Goal: Task Accomplishment & Management: Complete application form

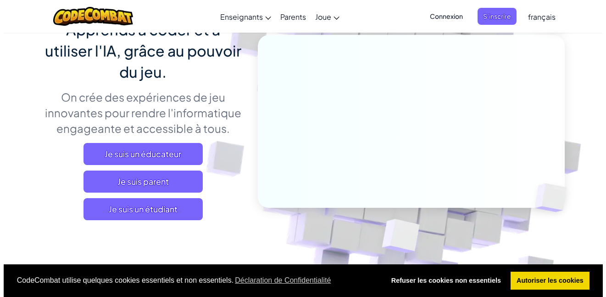
scroll to position [184, 0]
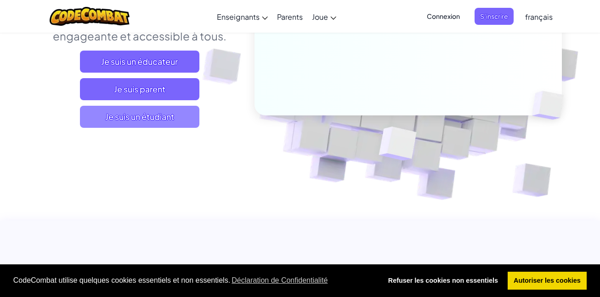
click at [167, 112] on span "Je suis un étudiant" at bounding box center [139, 117] width 119 height 22
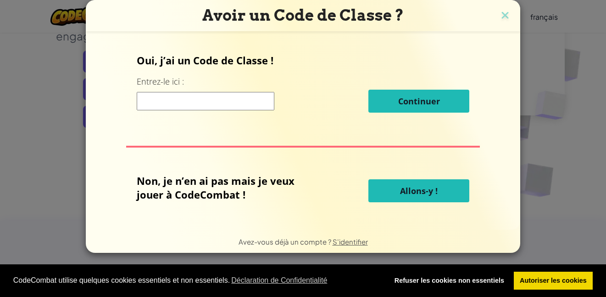
click at [232, 100] on input at bounding box center [206, 101] width 138 height 18
click at [403, 186] on span "Allons-y !" at bounding box center [419, 190] width 38 height 11
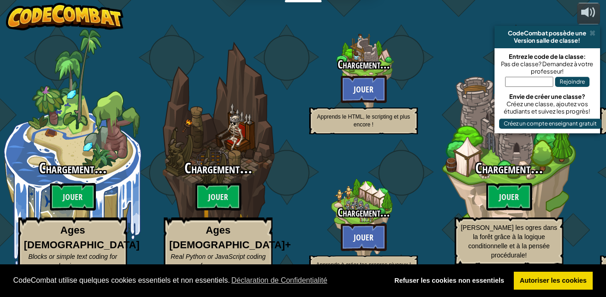
select select "fr"
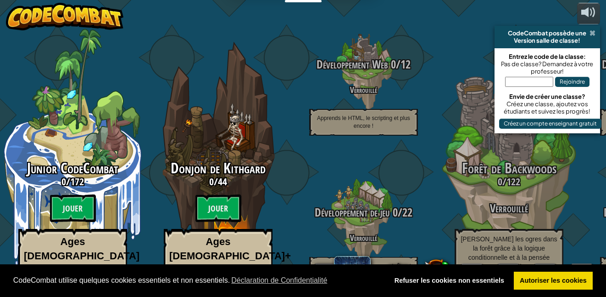
click at [592, 31] on span at bounding box center [593, 32] width 6 height 7
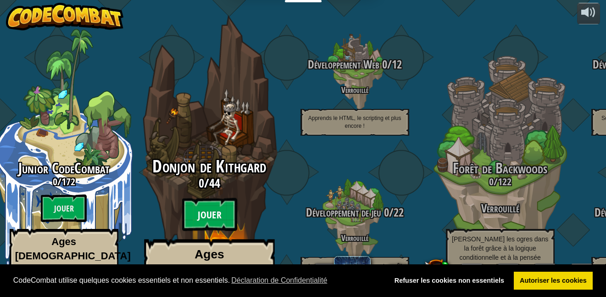
click at [213, 200] on btn "Jouer" at bounding box center [209, 214] width 55 height 33
select select "fr"
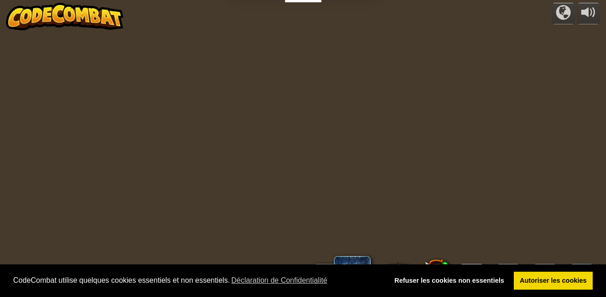
select select "fr"
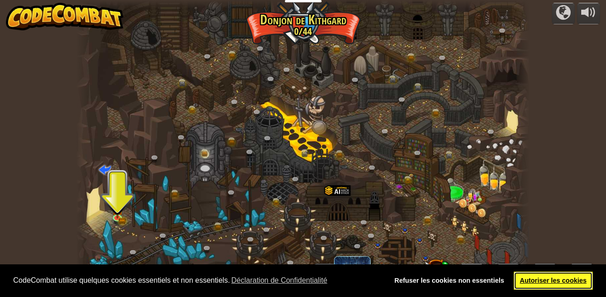
click at [539, 274] on link "Autoriser les cookies" at bounding box center [553, 280] width 79 height 18
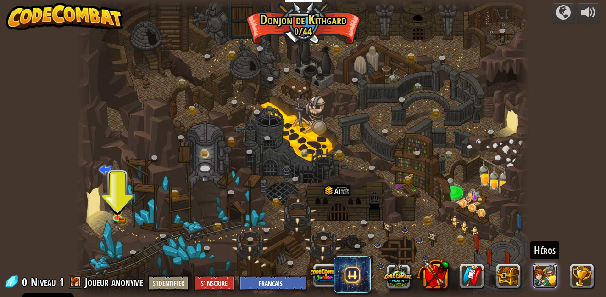
click at [544, 270] on button at bounding box center [545, 275] width 25 height 25
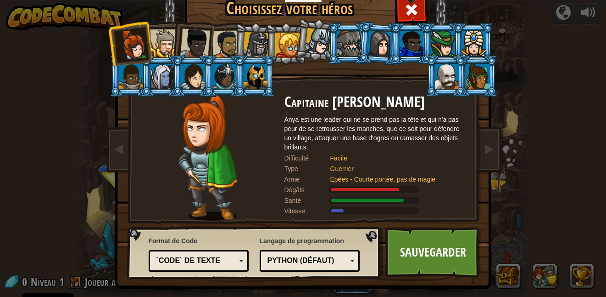
click at [193, 39] on div at bounding box center [195, 43] width 30 height 30
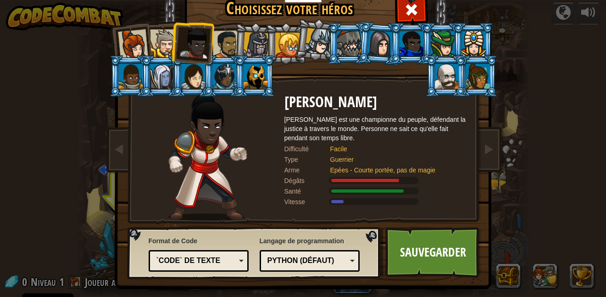
click at [212, 42] on div at bounding box center [226, 44] width 28 height 28
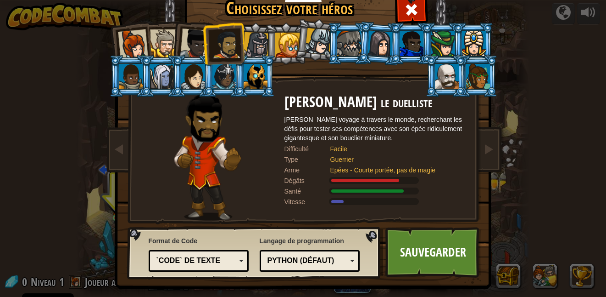
click at [139, 39] on div at bounding box center [133, 44] width 30 height 30
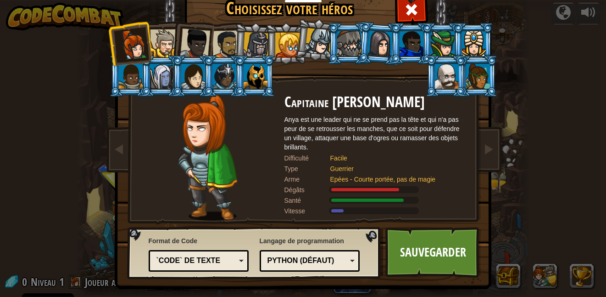
click at [157, 35] on div at bounding box center [164, 43] width 28 height 28
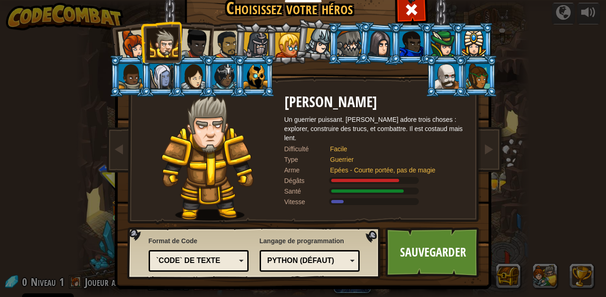
click at [186, 39] on div at bounding box center [195, 43] width 30 height 30
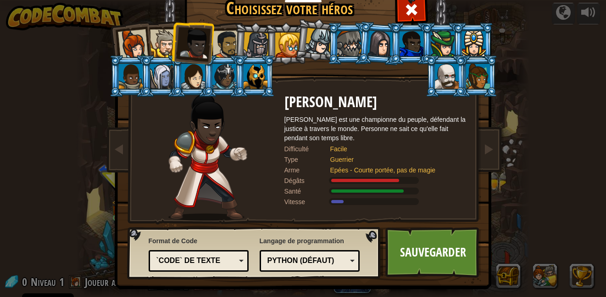
click at [220, 41] on div at bounding box center [226, 44] width 28 height 28
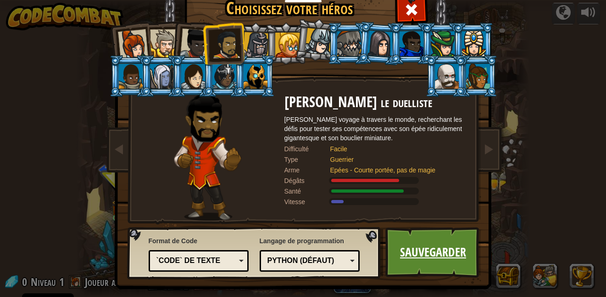
click at [406, 250] on link "Sauvegarder" at bounding box center [434, 252] width 96 height 50
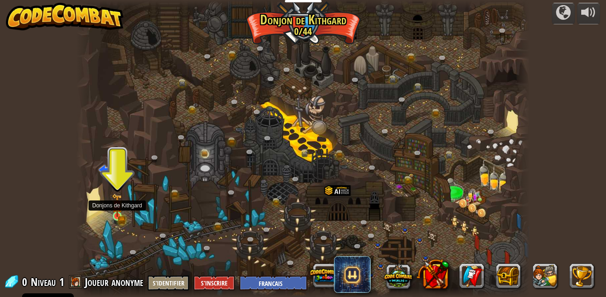
click at [114, 217] on img at bounding box center [117, 204] width 11 height 23
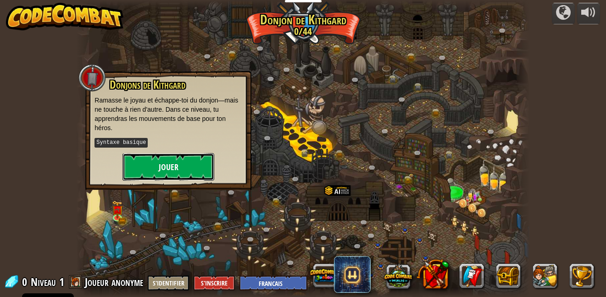
click at [153, 166] on button "Jouer" at bounding box center [169, 167] width 92 height 28
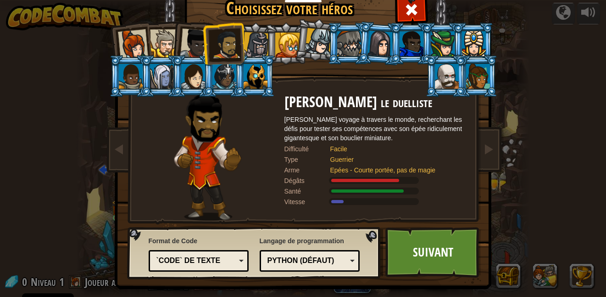
click at [254, 36] on div at bounding box center [256, 45] width 26 height 26
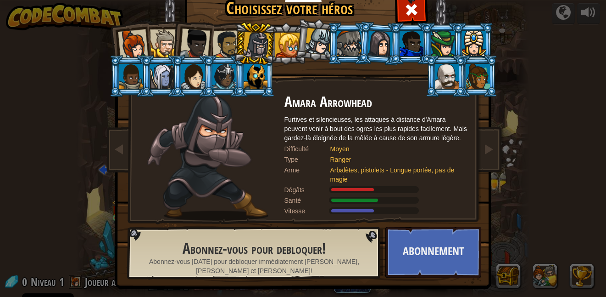
click at [223, 46] on div at bounding box center [226, 44] width 28 height 28
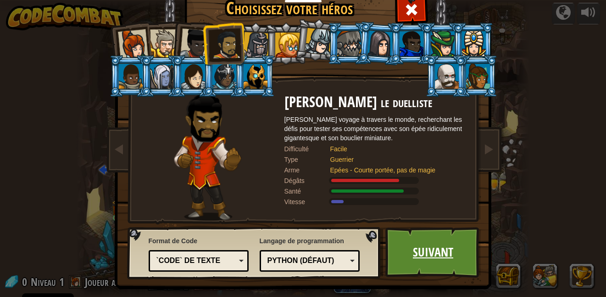
click at [425, 263] on link "Suivant" at bounding box center [434, 252] width 96 height 50
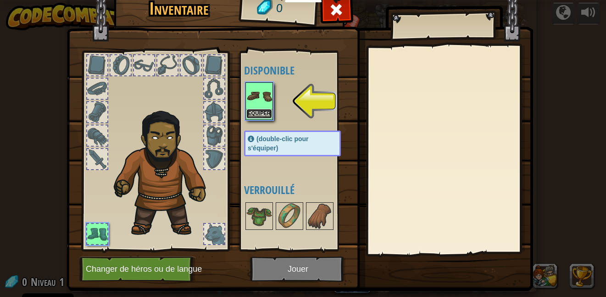
click at [255, 113] on button "Equiper" at bounding box center [260, 114] width 26 height 10
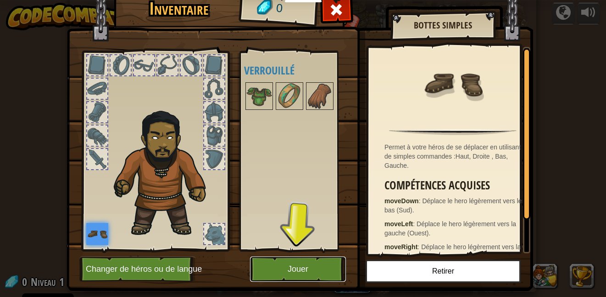
click at [269, 263] on button "Jouer" at bounding box center [298, 268] width 96 height 25
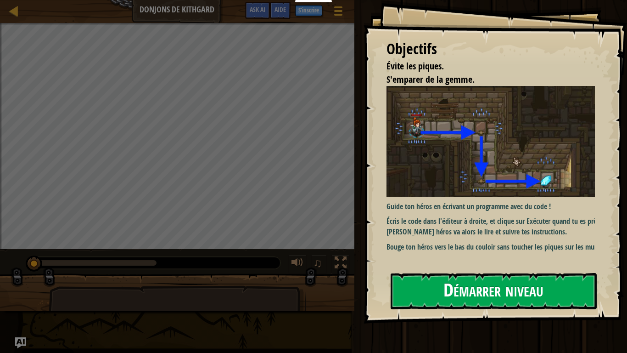
click at [471, 296] on button "Démarrer niveau" at bounding box center [494, 291] width 206 height 36
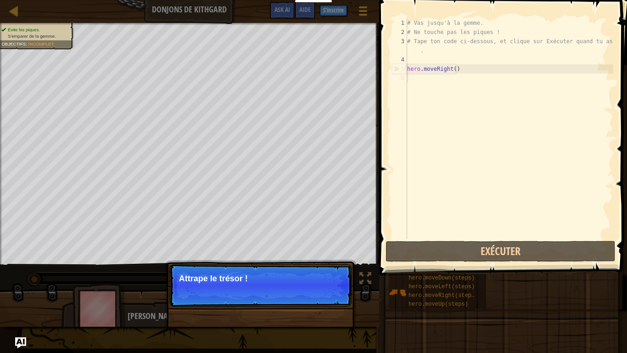
click at [284, 291] on p "Continuer Attrape le trésor !" at bounding box center [260, 285] width 182 height 42
click at [316, 291] on button "Continuer" at bounding box center [324, 291] width 40 height 12
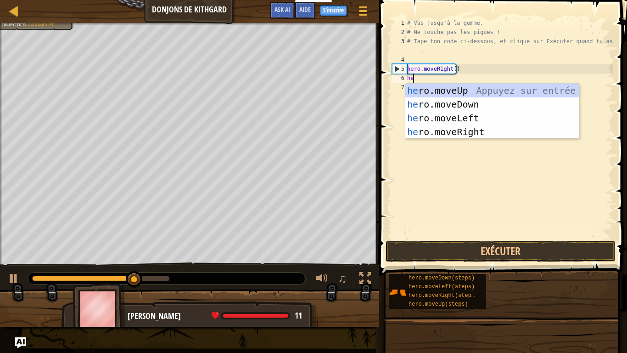
type textarea "her"
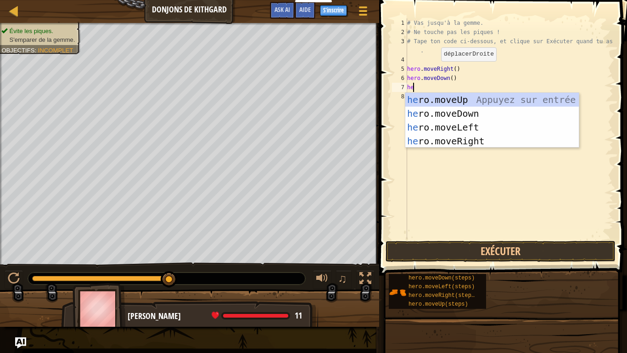
type textarea "her"
click at [464, 141] on div "her o.moveUp Appuyez sur entrée her o.moveDown Appuyez sur entrée her o.moveLef…" at bounding box center [492, 134] width 174 height 83
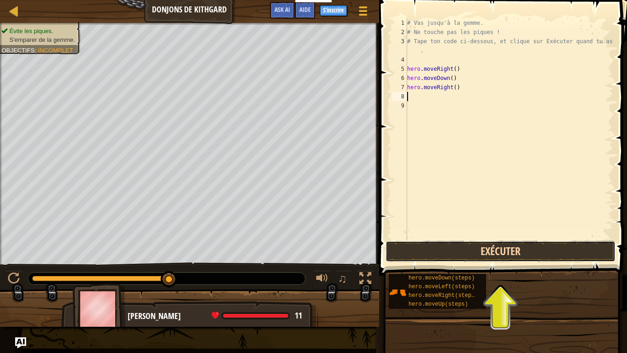
click at [483, 254] on button "Exécuter" at bounding box center [501, 251] width 230 height 21
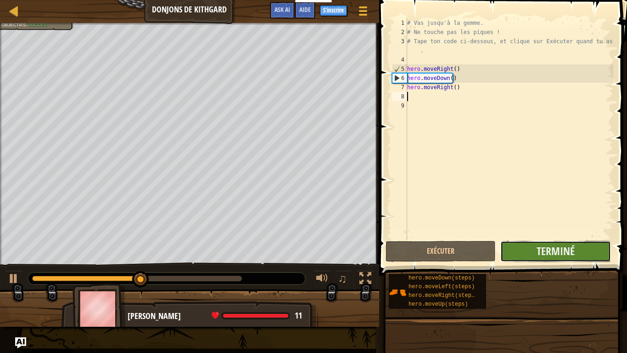
click at [530, 252] on button "Terminé" at bounding box center [555, 251] width 110 height 21
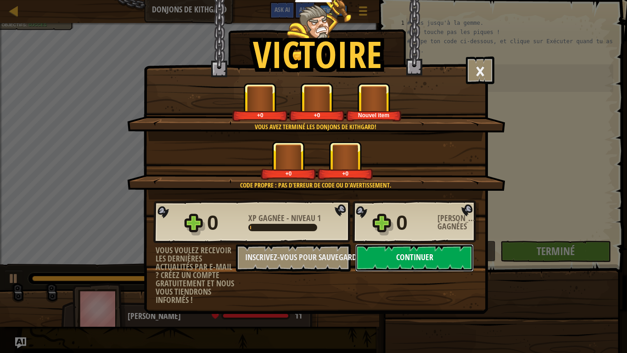
click at [414, 259] on button "Continuer" at bounding box center [414, 258] width 118 height 28
select select "fr"
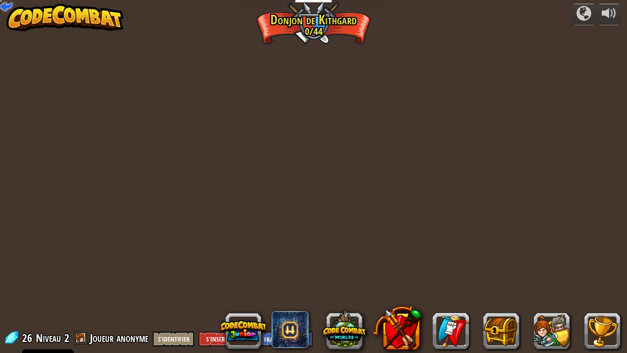
select select "fr"
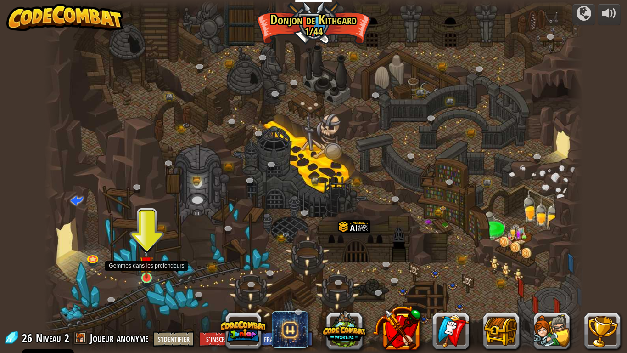
click at [151, 272] on img at bounding box center [147, 262] width 14 height 31
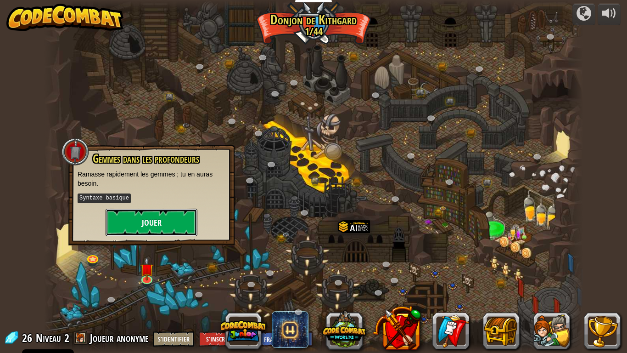
click at [147, 229] on button "Jouer" at bounding box center [152, 222] width 92 height 28
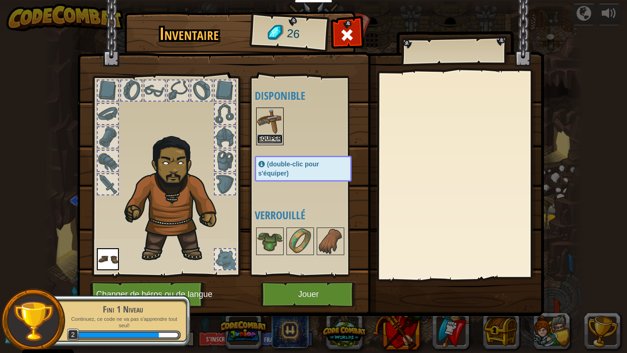
click at [272, 140] on button "Equiper" at bounding box center [270, 139] width 26 height 10
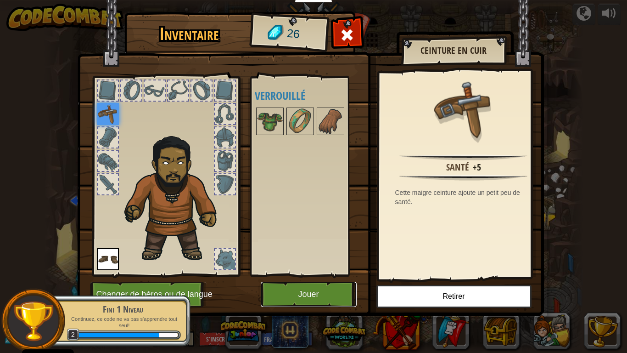
click at [313, 289] on button "Jouer" at bounding box center [309, 293] width 96 height 25
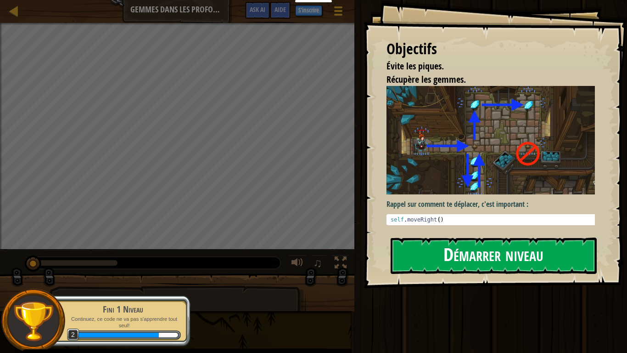
click at [443, 253] on button "Démarrer niveau" at bounding box center [494, 255] width 206 height 36
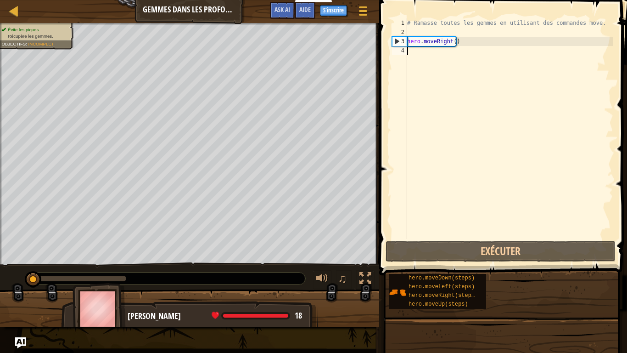
scroll to position [4, 0]
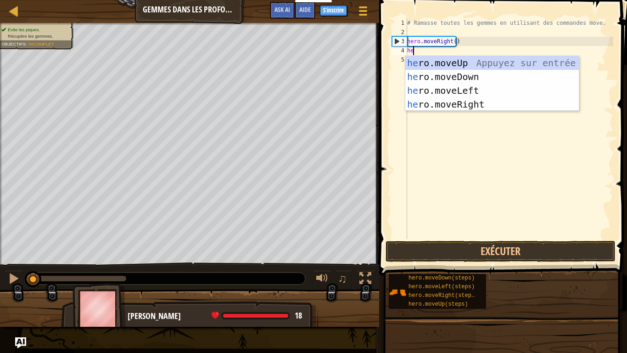
type textarea "her"
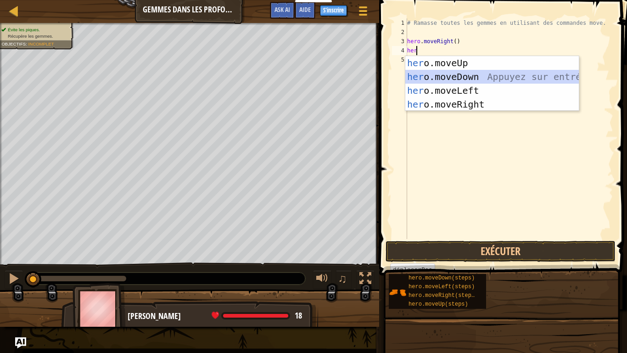
click at [461, 74] on div "her o.moveUp Appuyez sur entrée her o.moveDown Appuyez sur entrée her o.moveLef…" at bounding box center [492, 97] width 174 height 83
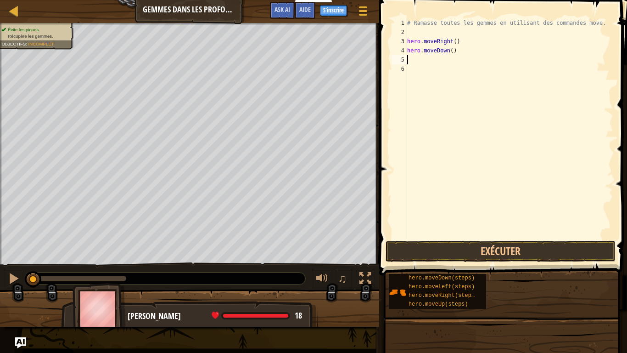
type textarea "g"
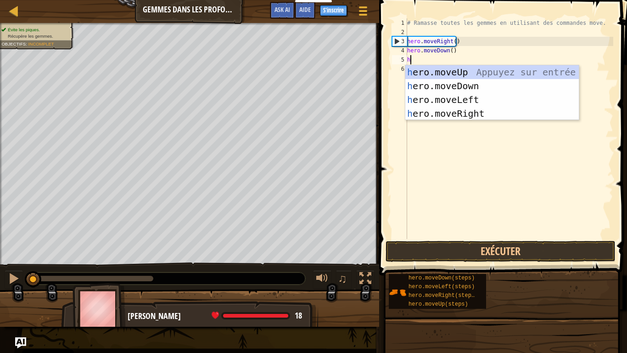
type textarea "he"
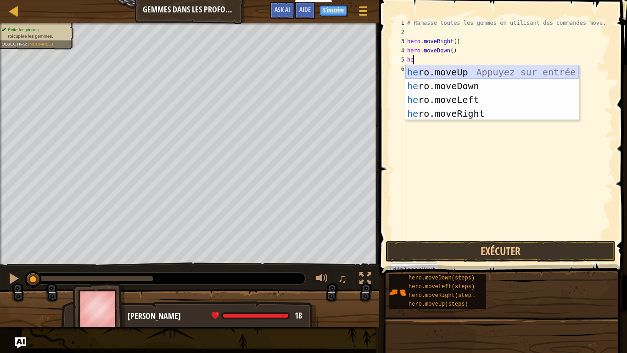
click at [450, 74] on div "he ro.moveUp Appuyez sur entrée he ro.moveDown Appuyez sur entrée he ro.moveLef…" at bounding box center [492, 106] width 174 height 83
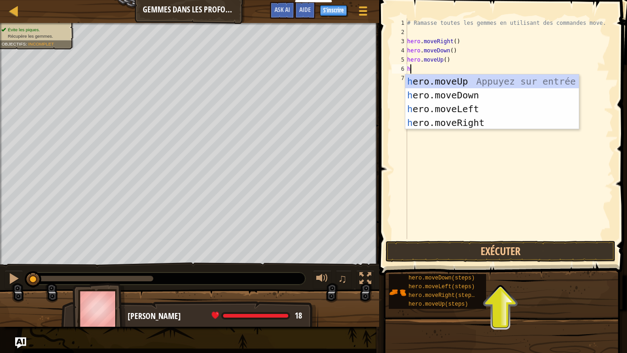
type textarea "he"
click at [450, 118] on div "he ro.moveUp Appuyez sur entrée he ro.moveDown Appuyez sur entrée he ro.moveLef…" at bounding box center [492, 115] width 174 height 83
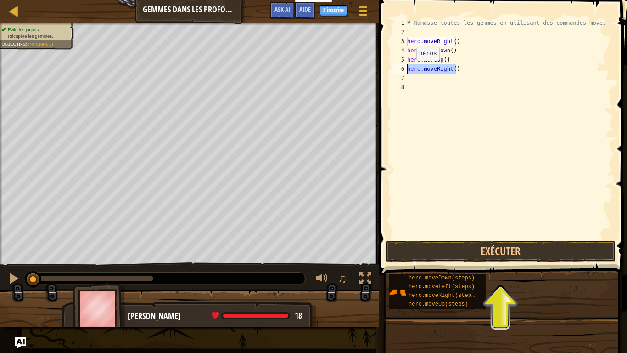
drag, startPoint x: 462, startPoint y: 71, endPoint x: 409, endPoint y: 70, distance: 53.7
click at [409, 70] on div "# Ramasse toutes les gemmes en utilisant des commandes move. hero . moveRight (…" at bounding box center [509, 137] width 208 height 239
type textarea "hero.moveRight()"
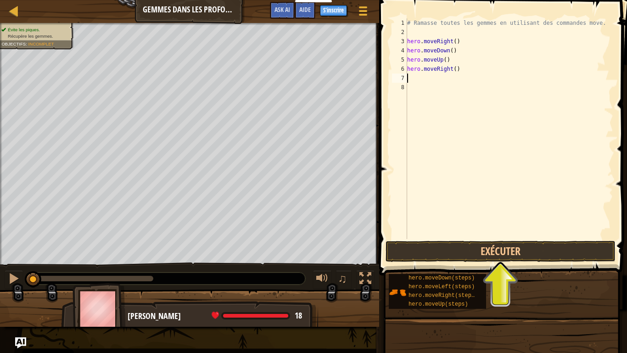
click at [422, 82] on div "# Ramasse toutes les gemmes en utilisant des commandes move. hero . moveRight (…" at bounding box center [509, 137] width 208 height 239
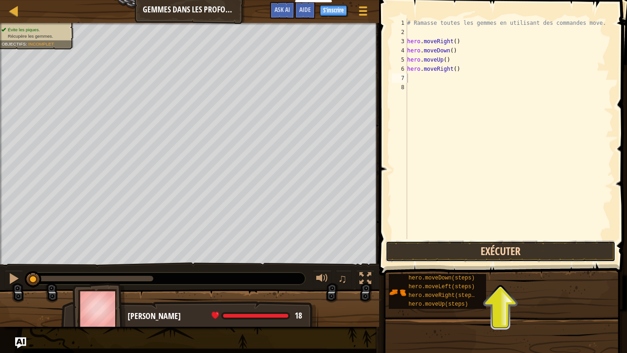
click at [506, 253] on button "Exécuter" at bounding box center [501, 251] width 230 height 21
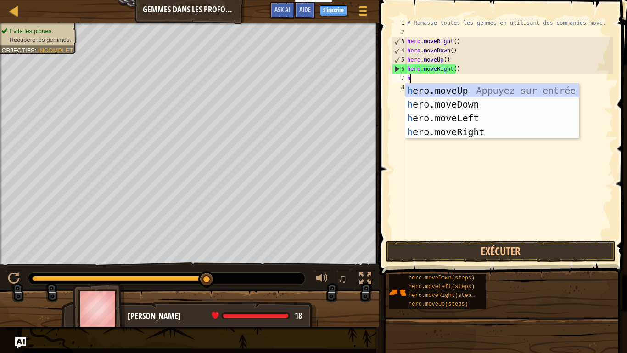
type textarea "he"
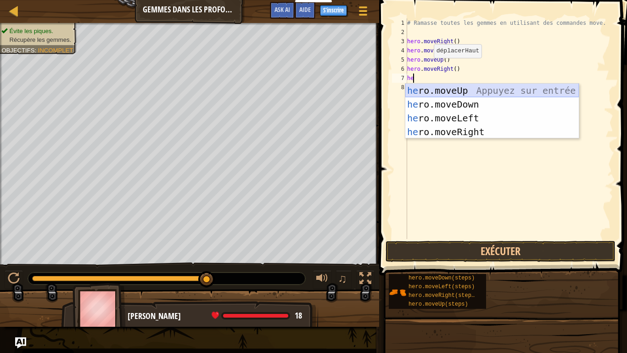
click at [429, 90] on div "he ro.moveUp Appuyez sur entrée he ro.moveDown Appuyez sur entrée he ro.moveLef…" at bounding box center [492, 125] width 174 height 83
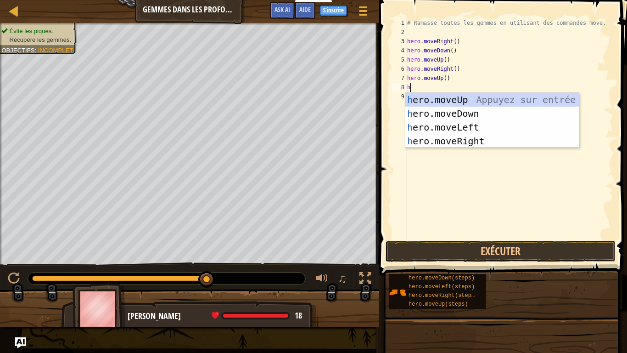
type textarea "he"
click at [468, 126] on div "he ro.moveUp Appuyez sur entrée he ro.moveDown Appuyez sur entrée he ro.moveLef…" at bounding box center [492, 134] width 174 height 83
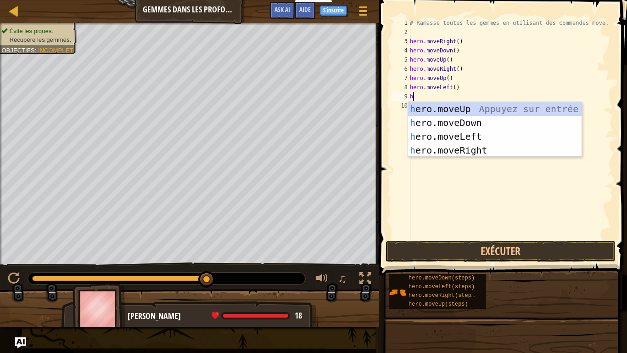
type textarea "he"
click at [490, 146] on div "he ro.moveUp Appuyez sur entrée he ro.moveDown Appuyez sur entrée he ro.moveLef…" at bounding box center [495, 143] width 174 height 83
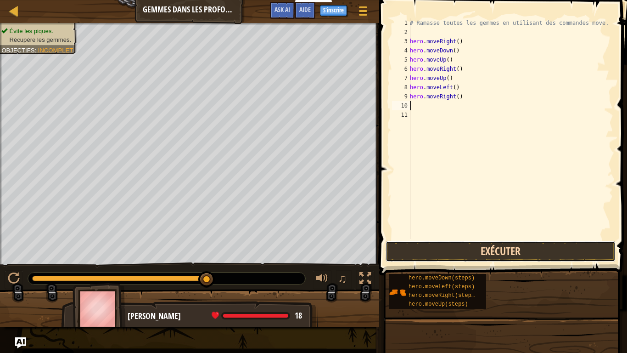
click at [477, 255] on button "Exécuter" at bounding box center [501, 251] width 230 height 21
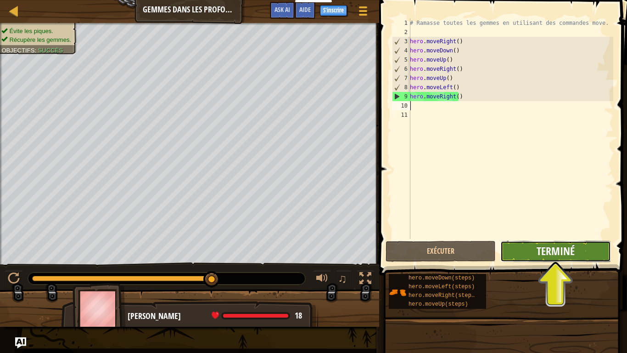
click at [570, 250] on span "Terminé" at bounding box center [556, 250] width 38 height 15
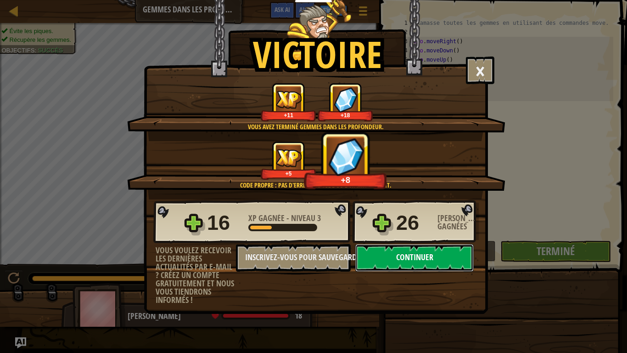
drag, startPoint x: 419, startPoint y: 260, endPoint x: 413, endPoint y: 262, distance: 6.2
click at [413, 262] on button "Continuer" at bounding box center [414, 258] width 118 height 28
select select "fr"
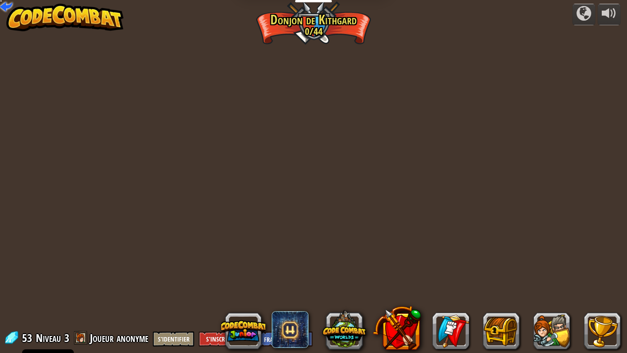
select select "fr"
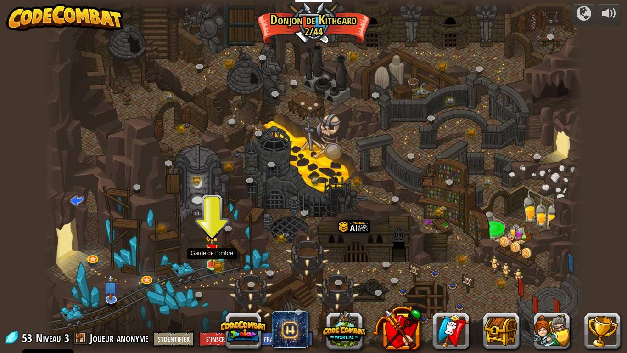
click at [210, 261] on img at bounding box center [212, 250] width 14 height 30
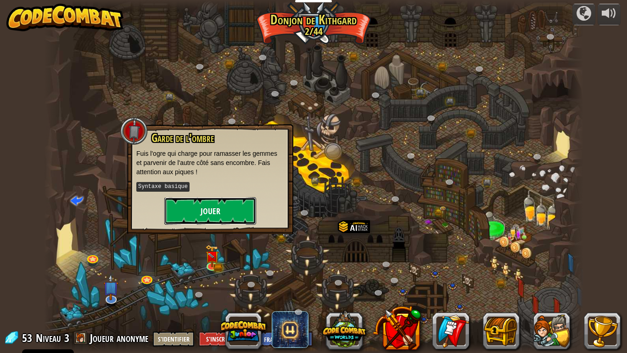
click at [210, 198] on button "Jouer" at bounding box center [210, 211] width 92 height 28
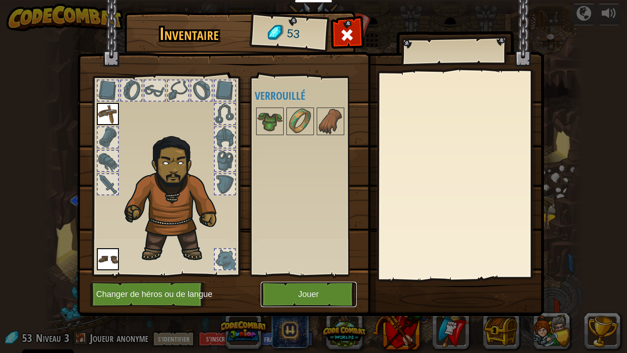
click at [291, 292] on button "Jouer" at bounding box center [309, 293] width 96 height 25
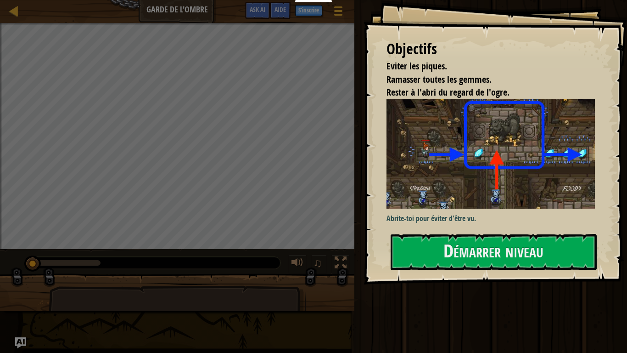
click at [443, 230] on div "Objectifs Eviter les piques. Ramasser toutes les gemmes. Rester à l'abri du reg…" at bounding box center [495, 142] width 263 height 284
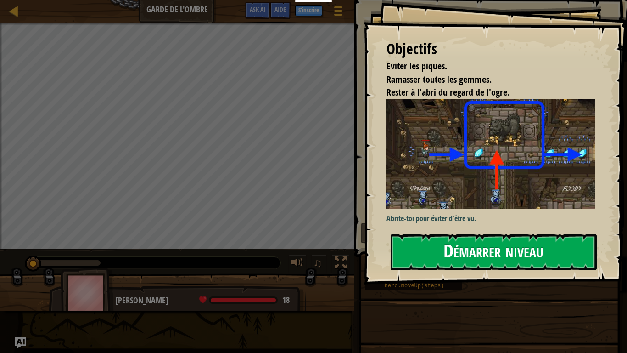
click at [451, 253] on button "Démarrer niveau" at bounding box center [494, 252] width 206 height 36
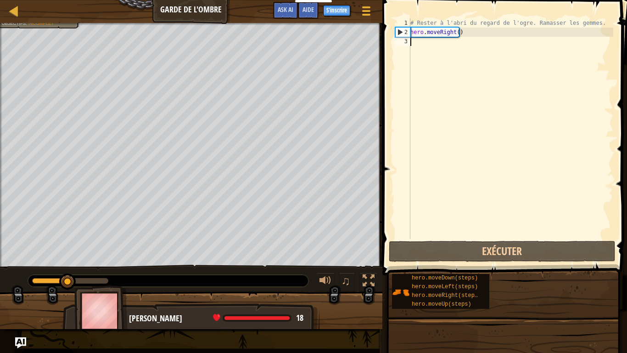
scroll to position [4, 0]
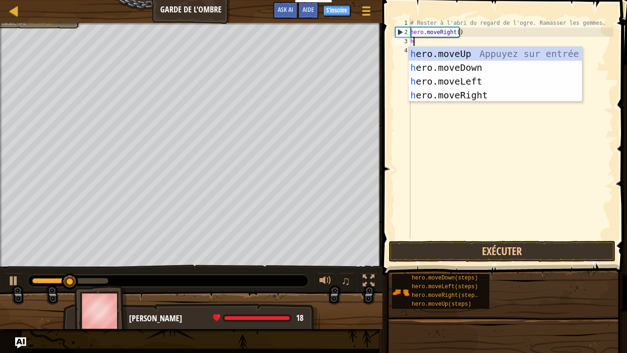
type textarea "he"
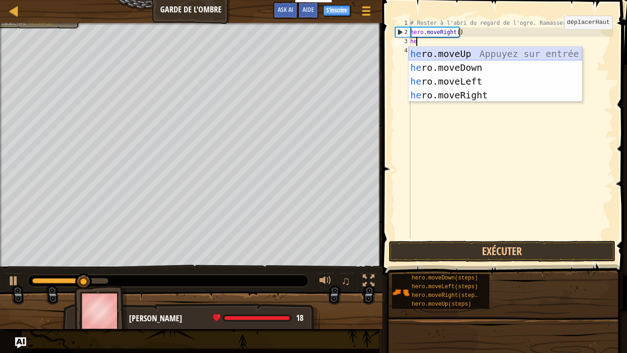
click at [460, 54] on div "he ro.moveUp Appuyez sur entrée he ro.moveDown Appuyez sur entrée he ro.moveLef…" at bounding box center [496, 88] width 174 height 83
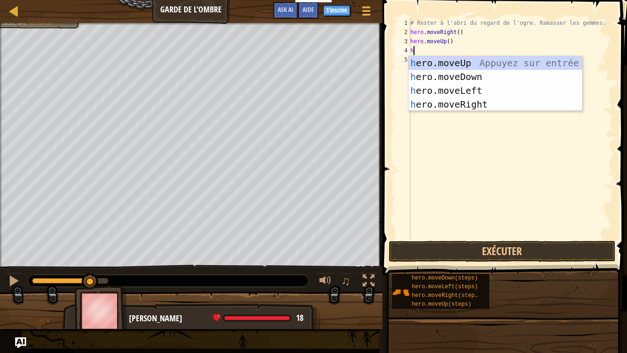
type textarea "he"
click at [444, 106] on div "he ro.moveUp Appuyez sur entrée he ro.moveDown Appuyez sur entrée he ro.moveLef…" at bounding box center [496, 97] width 174 height 83
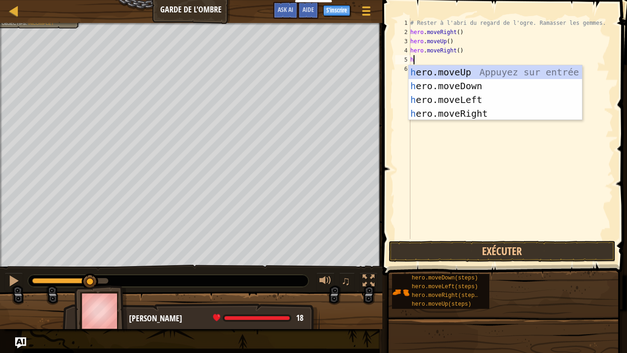
type textarea "he"
click at [442, 89] on div "he ro.moveUp Appuyez sur entrée he ro.moveDown Appuyez sur entrée he ro.moveLef…" at bounding box center [496, 106] width 174 height 83
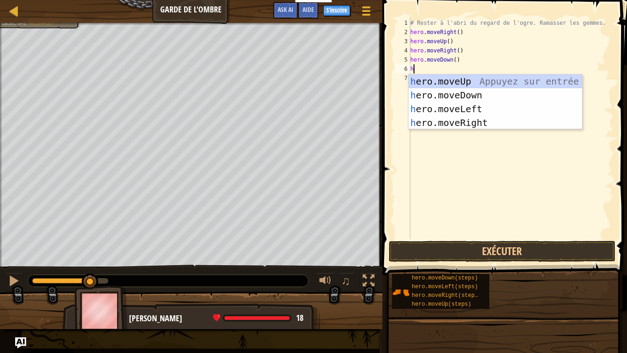
type textarea "he"
click at [454, 121] on div "he ro.moveUp Appuyez sur entrée he ro.moveDown Appuyez sur entrée he ro.moveLef…" at bounding box center [496, 115] width 174 height 83
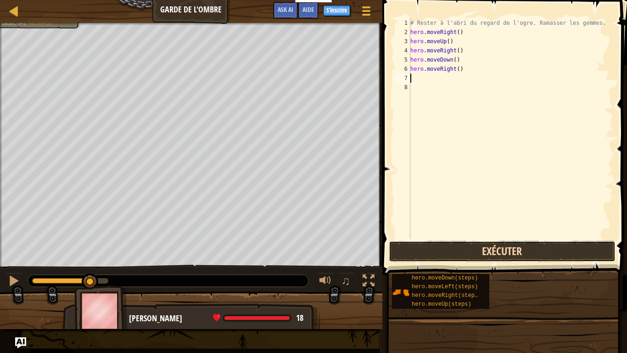
click at [448, 256] on button "Exécuter" at bounding box center [502, 251] width 227 height 21
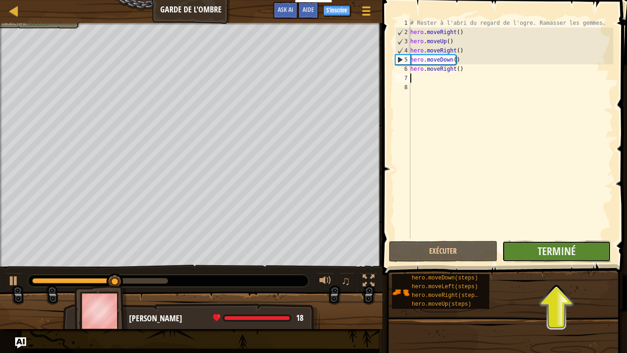
click at [579, 252] on button "Terminé" at bounding box center [556, 251] width 109 height 21
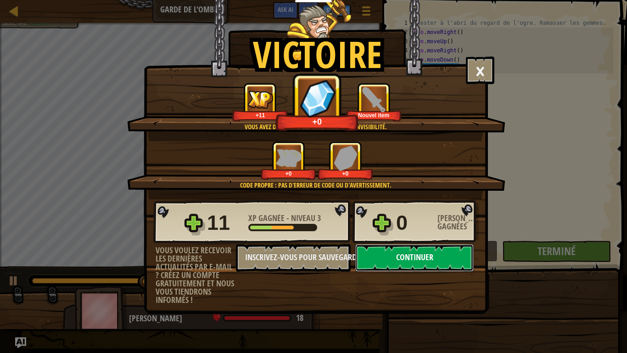
click at [398, 261] on button "Continuer" at bounding box center [414, 258] width 118 height 28
select select "fr"
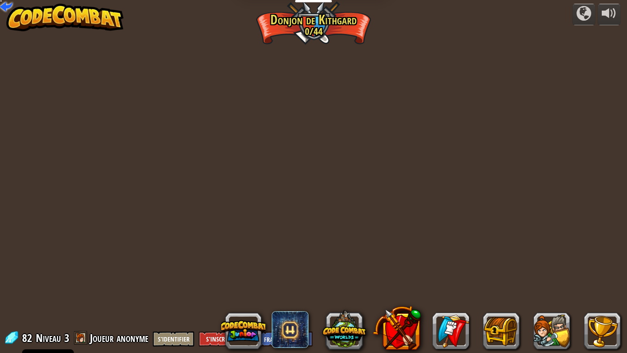
select select "fr"
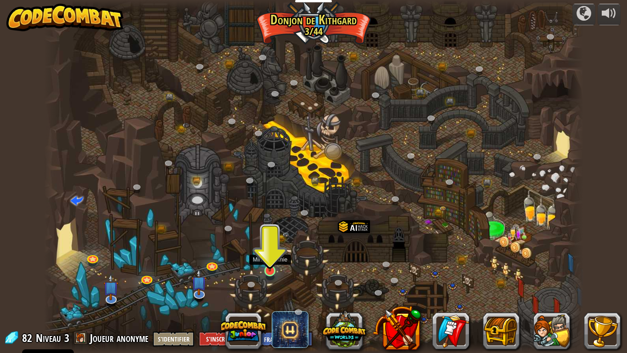
click at [268, 268] on img at bounding box center [270, 255] width 14 height 31
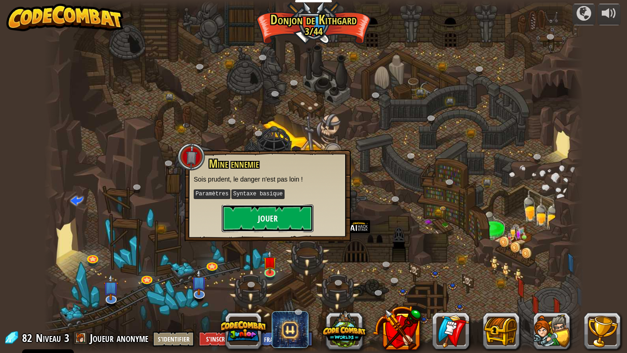
click at [266, 214] on button "Jouer" at bounding box center [268, 218] width 92 height 28
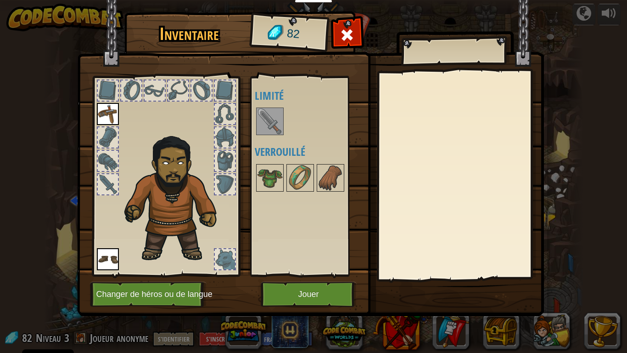
click at [271, 121] on img at bounding box center [270, 121] width 26 height 26
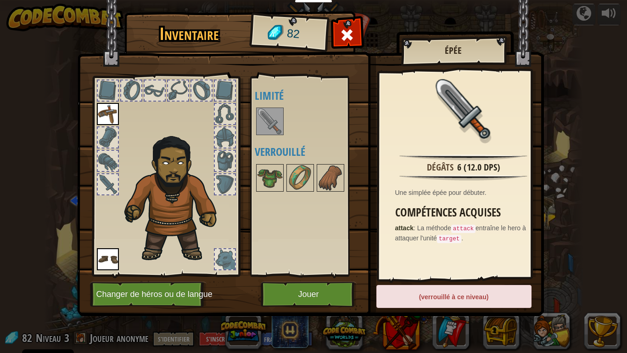
click at [115, 115] on img at bounding box center [108, 114] width 22 height 22
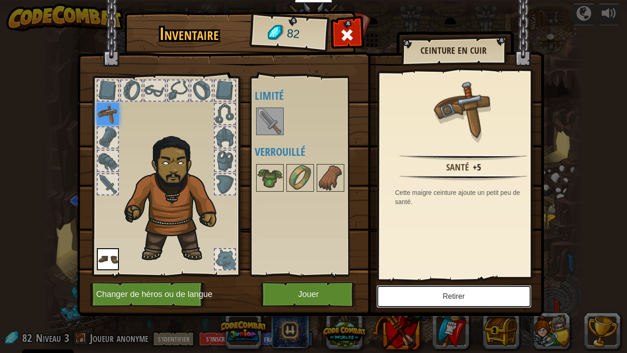
click at [428, 290] on button "Retirer" at bounding box center [453, 296] width 155 height 23
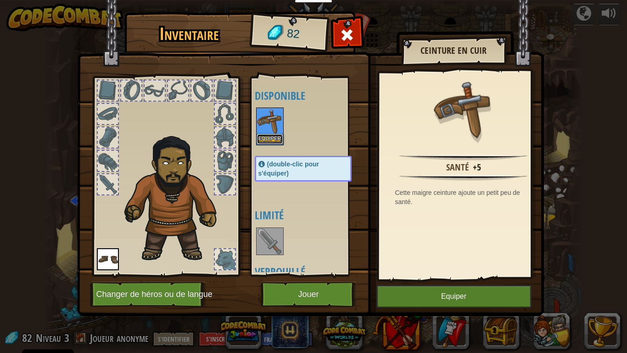
click at [266, 135] on button "Equiper" at bounding box center [270, 139] width 26 height 10
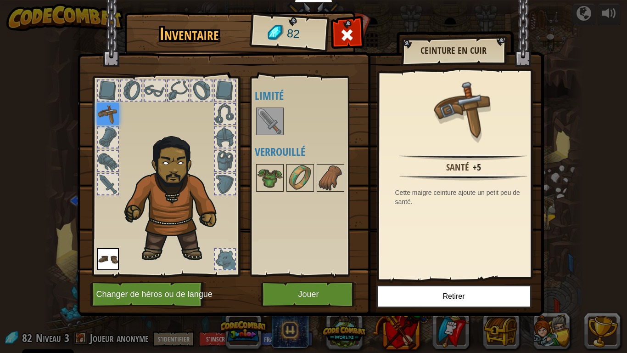
click at [265, 116] on img at bounding box center [270, 121] width 26 height 26
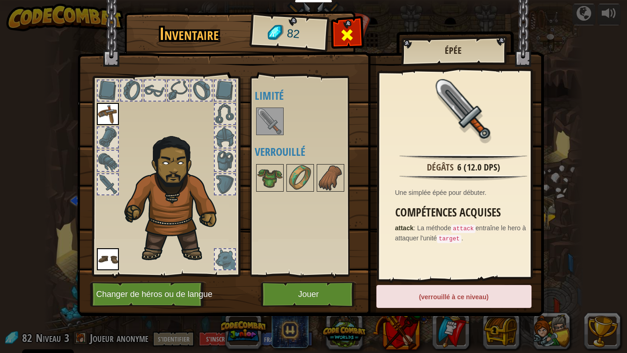
click at [338, 28] on div at bounding box center [347, 37] width 29 height 29
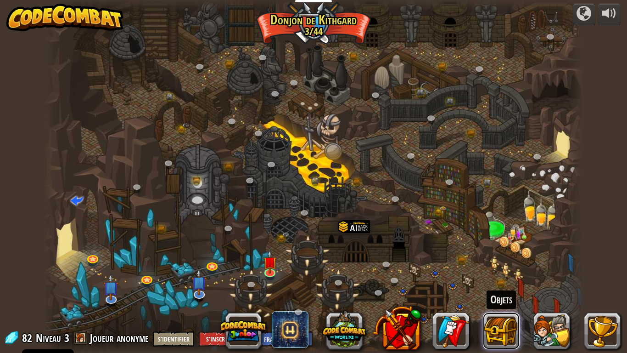
click at [500, 296] on button at bounding box center [501, 330] width 37 height 37
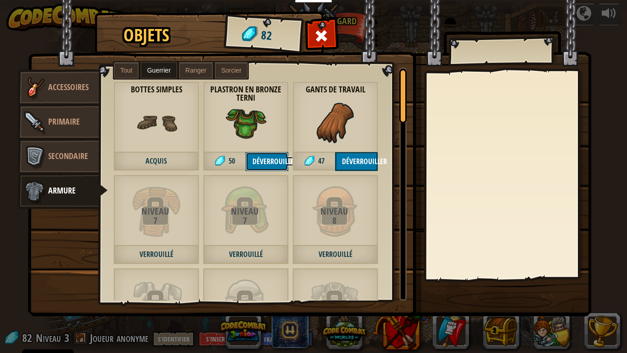
click at [274, 159] on button "Déverrouiller" at bounding box center [267, 161] width 43 height 19
click at [269, 160] on button "Confirmer" at bounding box center [267, 161] width 43 height 19
click at [441, 296] on div "Objets 32 Divers Accessoires Primaire Secondaire Armure Tout Guerrier Ranger So…" at bounding box center [313, 176] width 627 height 353
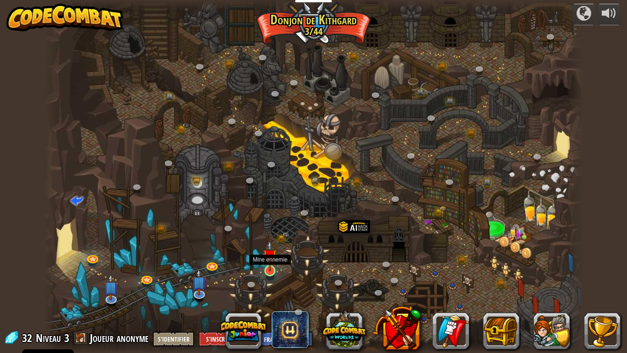
click at [272, 264] on img at bounding box center [270, 255] width 14 height 31
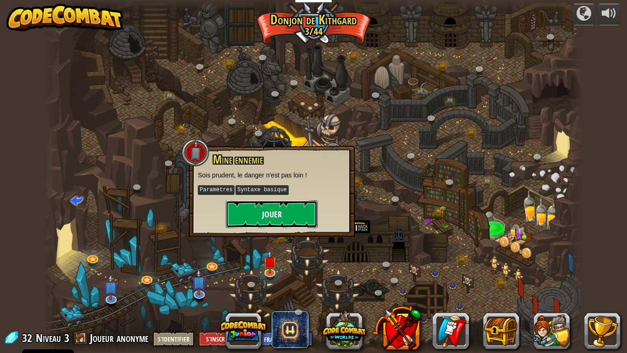
click at [273, 219] on button "Jouer" at bounding box center [272, 214] width 92 height 28
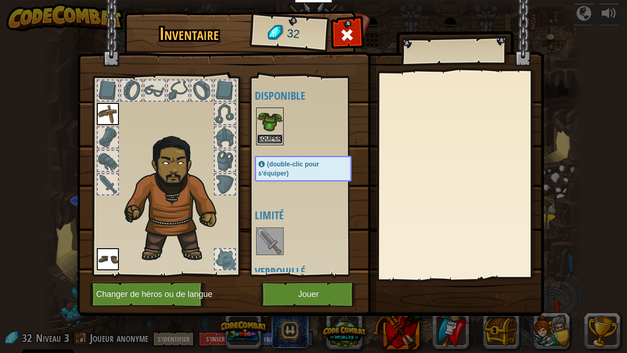
click at [268, 137] on button "Equiper" at bounding box center [270, 139] width 26 height 10
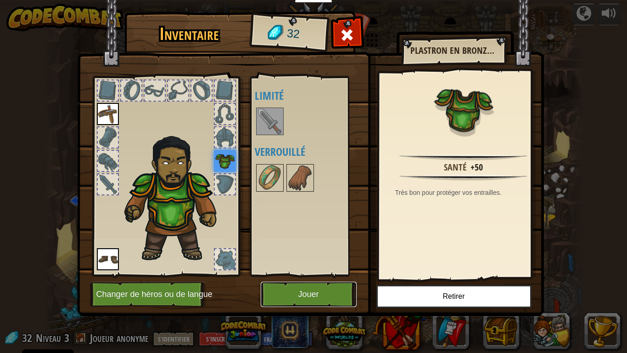
click at [323, 295] on button "Jouer" at bounding box center [309, 293] width 96 height 25
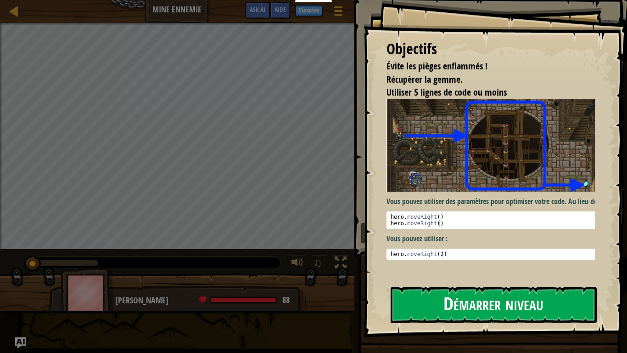
click at [437, 296] on button "Démarrer niveau" at bounding box center [494, 304] width 206 height 36
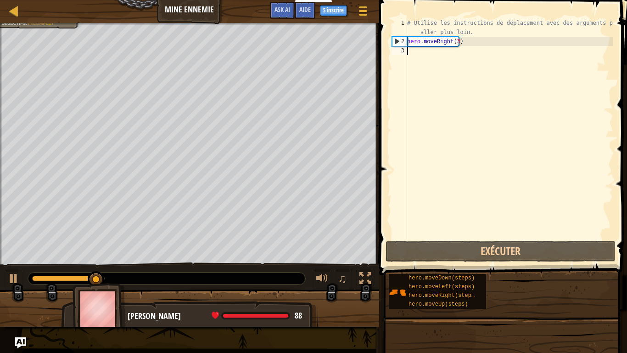
scroll to position [4, 0]
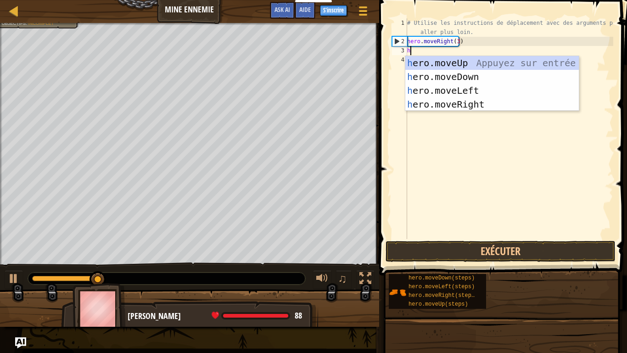
type textarea "he"
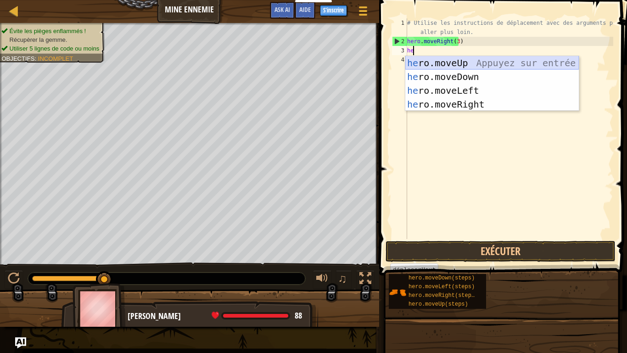
click at [447, 58] on div "he ro.moveUp Appuyez sur entrée he ro.moveDown Appuyez sur entrée he ro.moveLef…" at bounding box center [492, 97] width 174 height 83
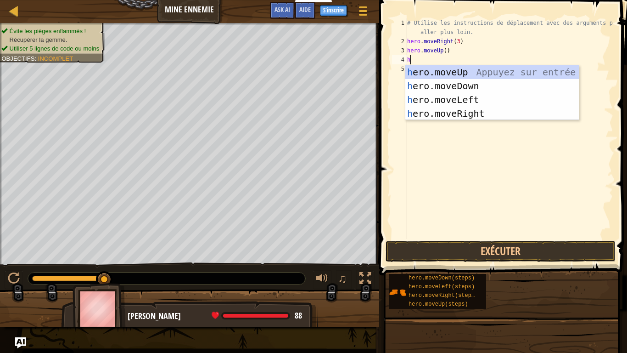
type textarea "he"
click at [432, 112] on div "he ro.moveUp Appuyez sur entrée he ro.moveDown Appuyez sur entrée he ro.moveLef…" at bounding box center [492, 106] width 174 height 83
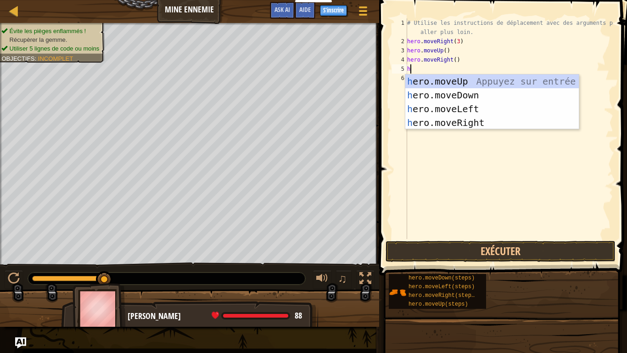
type textarea "he"
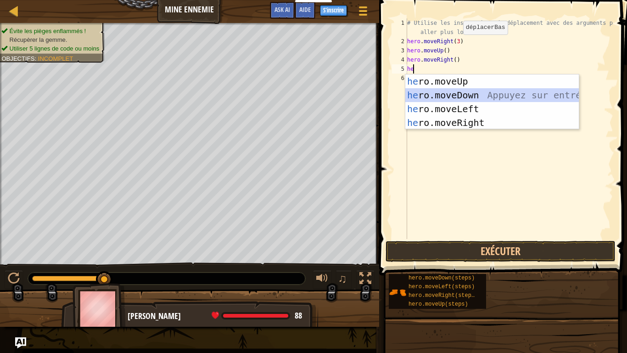
click at [470, 94] on div "he ro.moveUp Appuyez sur entrée he ro.moveDown Appuyez sur entrée he ro.moveLef…" at bounding box center [492, 115] width 174 height 83
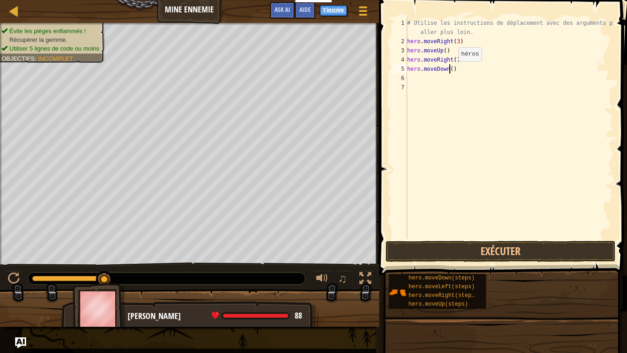
click at [451, 70] on div "# Utilise les instructions de déplacement avec des arguments pour aller plus lo…" at bounding box center [509, 142] width 208 height 248
type textarea "hero.moveDown(3)"
click at [430, 78] on div "# Utilise les instructions de déplacement avec des arguments pour aller plus lo…" at bounding box center [509, 142] width 208 height 248
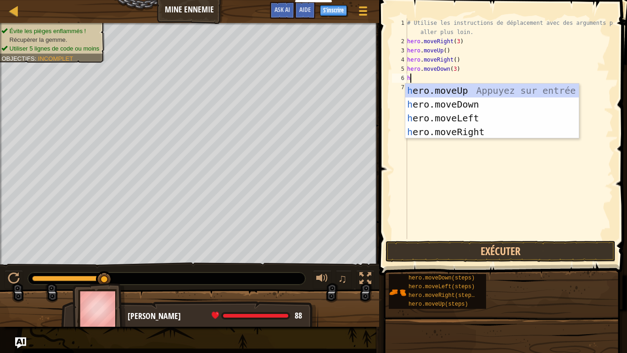
type textarea "he"
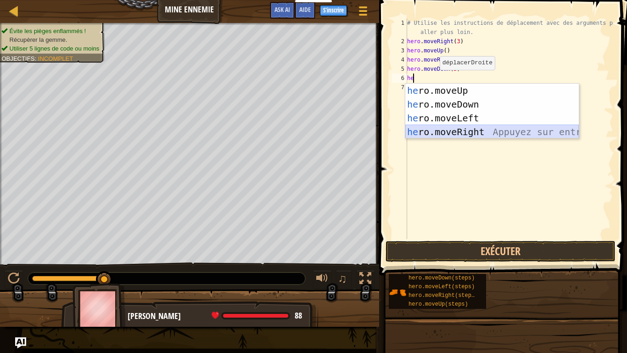
click at [454, 132] on div "he ro.moveUp Appuyez sur entrée he ro.moveDown Appuyez sur entrée he ro.moveLef…" at bounding box center [492, 125] width 174 height 83
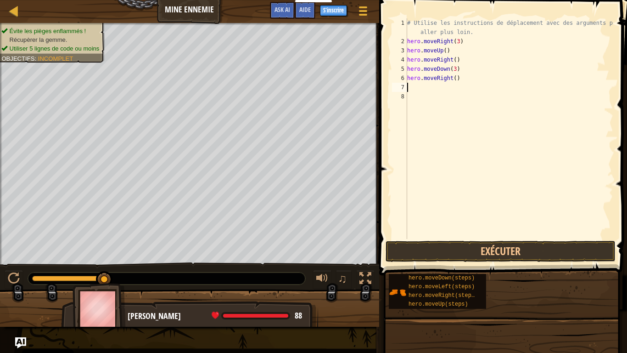
click at [454, 78] on div "# Utilise les instructions de déplacement avec des arguments pour aller plus lo…" at bounding box center [509, 142] width 208 height 248
click at [451, 77] on div "# Utilise les instructions de déplacement avec des arguments pour aller plus lo…" at bounding box center [509, 142] width 208 height 248
type textarea "hero.moveRight(2)"
click at [487, 246] on button "Exécuter" at bounding box center [501, 251] width 230 height 21
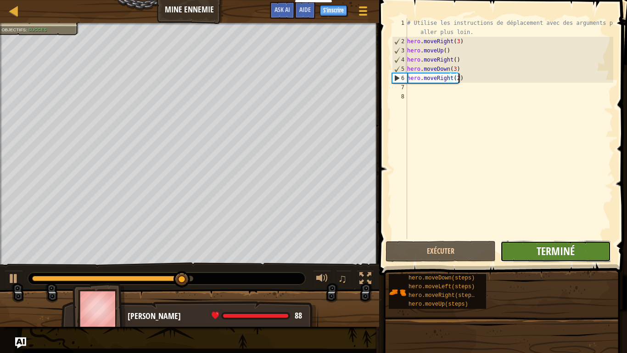
click at [540, 257] on span "Terminé" at bounding box center [556, 250] width 38 height 15
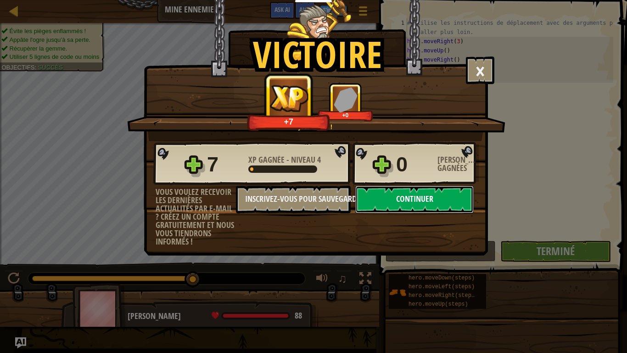
click at [383, 204] on button "Continuer" at bounding box center [414, 199] width 118 height 28
select select "fr"
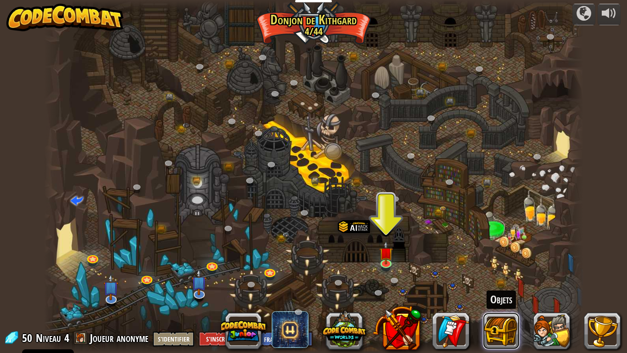
click at [502, 296] on button at bounding box center [501, 330] width 37 height 37
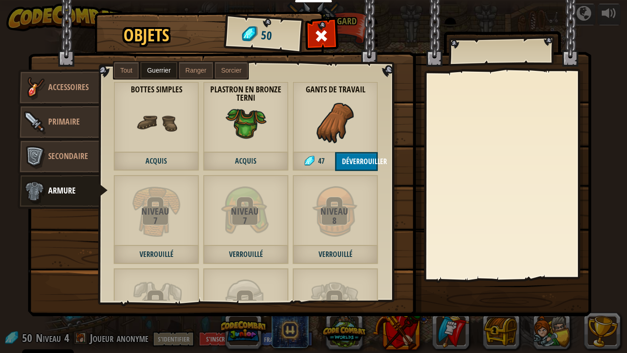
click at [319, 28] on span at bounding box center [321, 35] width 15 height 15
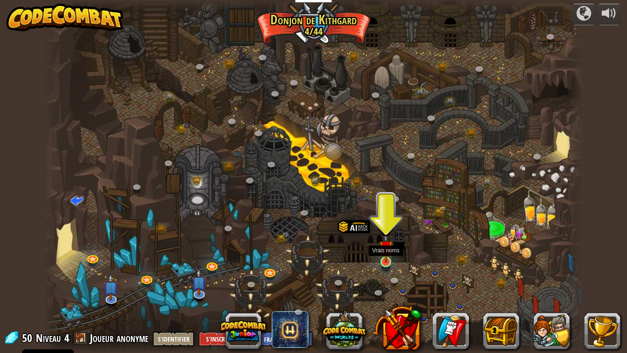
click at [387, 262] on img at bounding box center [386, 246] width 14 height 31
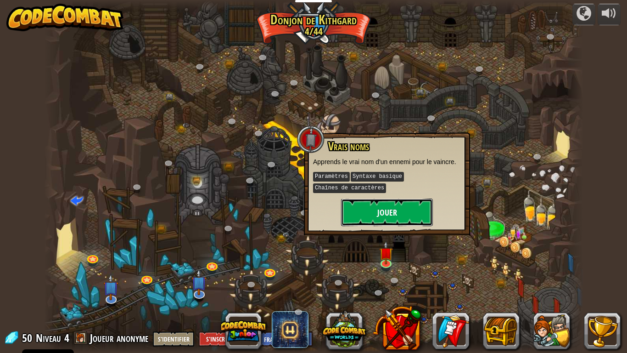
click at [375, 204] on button "Jouer" at bounding box center [387, 212] width 92 height 28
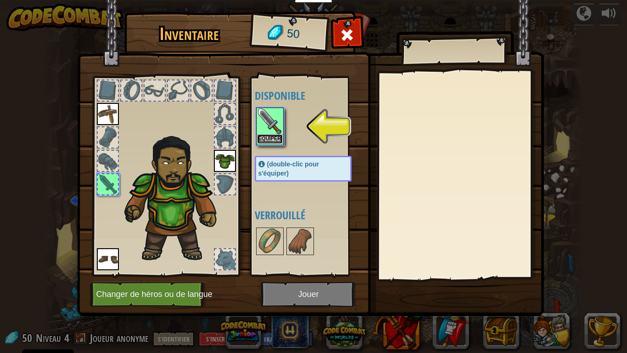
click at [266, 137] on button "Equiper" at bounding box center [270, 139] width 26 height 10
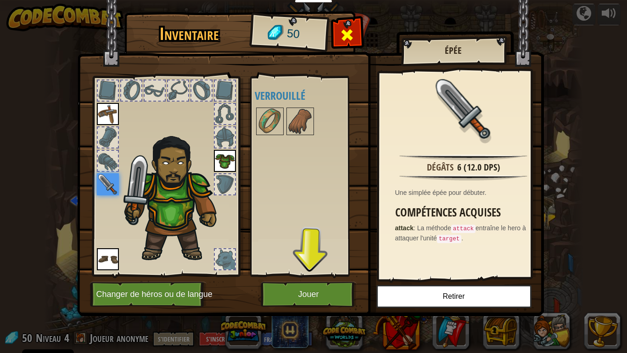
click at [339, 45] on div at bounding box center [347, 37] width 29 height 29
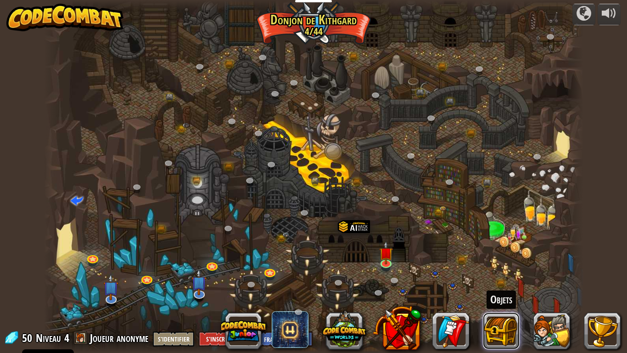
click at [488, 296] on button at bounding box center [501, 330] width 37 height 37
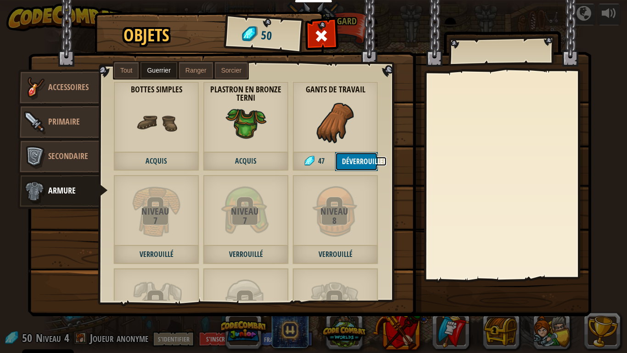
click at [354, 156] on button "Déverrouiller" at bounding box center [356, 161] width 43 height 19
click at [360, 159] on button "Confirmer" at bounding box center [356, 161] width 43 height 19
click at [319, 24] on img at bounding box center [309, 149] width 563 height 333
click at [325, 33] on span at bounding box center [321, 35] width 15 height 15
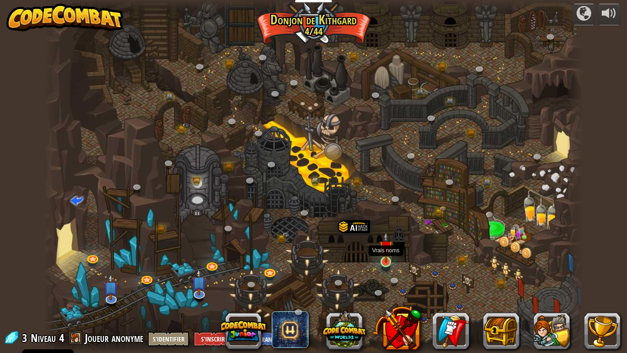
click at [382, 256] on img at bounding box center [386, 246] width 14 height 31
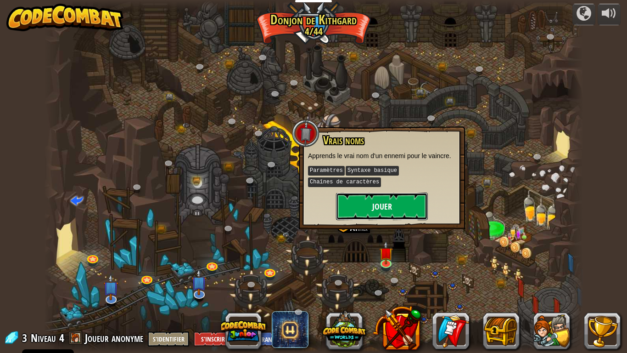
click at [366, 202] on button "Jouer" at bounding box center [382, 206] width 92 height 28
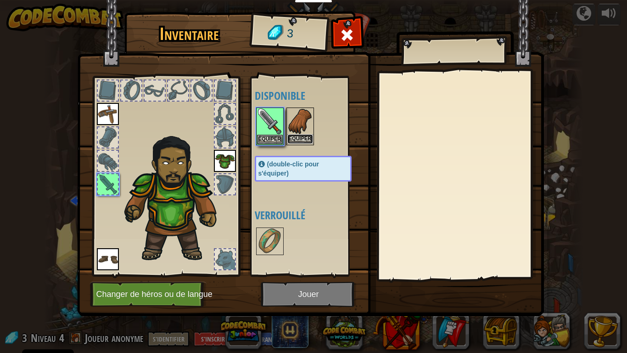
click at [304, 139] on button "Equiper" at bounding box center [300, 139] width 26 height 10
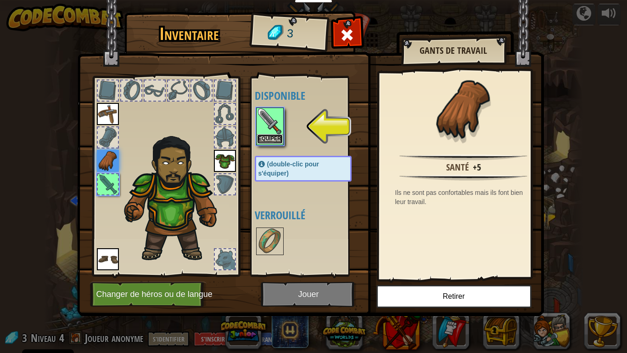
click at [269, 137] on button "Equiper" at bounding box center [270, 139] width 26 height 10
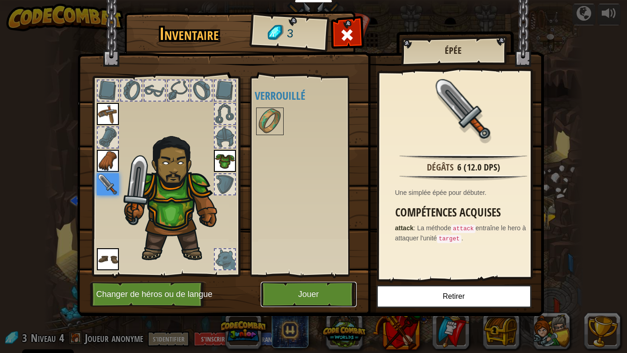
click at [276, 286] on button "Jouer" at bounding box center [309, 293] width 96 height 25
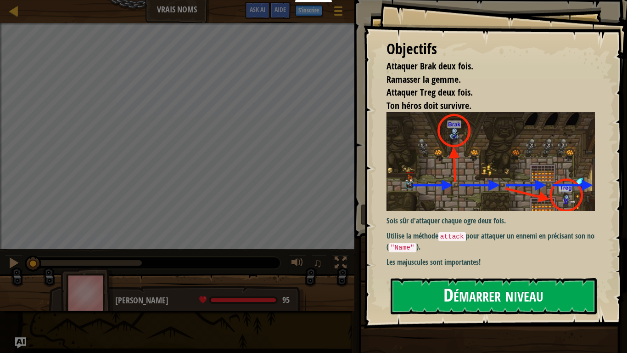
click at [471, 285] on button "Démarrer niveau" at bounding box center [494, 296] width 206 height 36
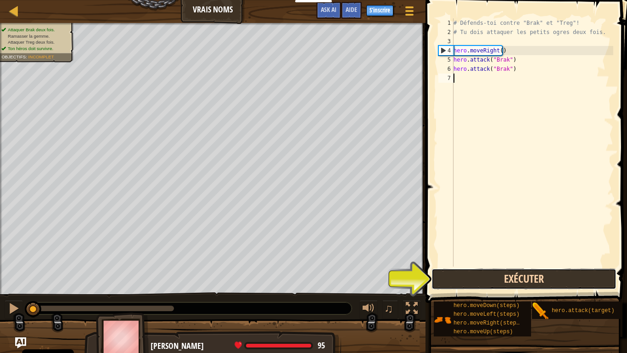
click at [494, 282] on button "Exécuter" at bounding box center [524, 278] width 185 height 21
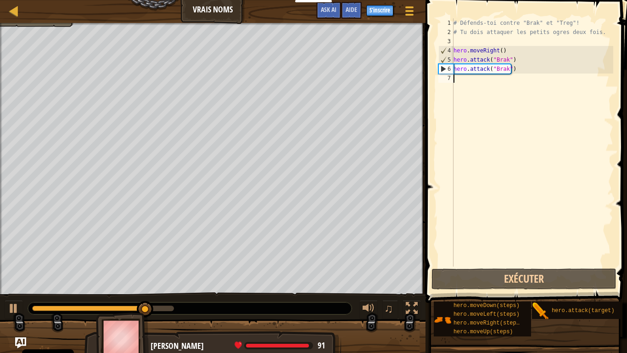
click at [466, 82] on div "# Défends-toi contre "Brak" et "Treg"! # Tu dois attaquer les petits ogres deux…" at bounding box center [533, 151] width 162 height 266
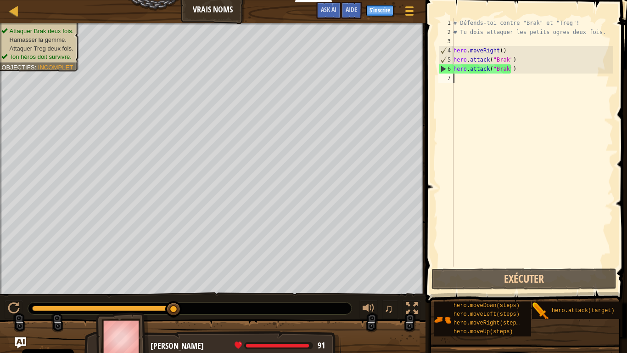
scroll to position [4, 0]
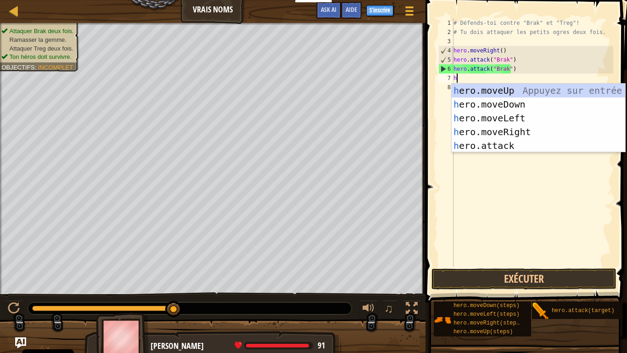
type textarea "he"
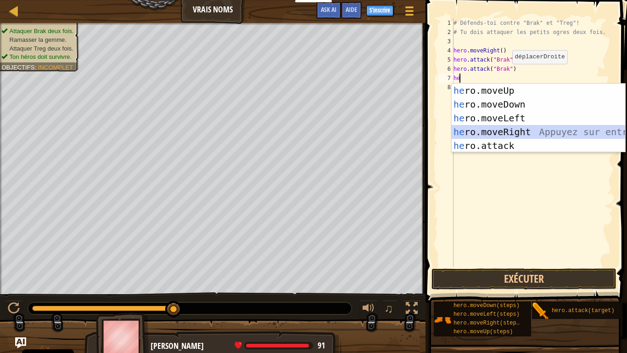
click at [498, 132] on div "he ro.moveUp Appuyez sur entrée he ro.moveDown Appuyez sur entrée he ro.moveLef…" at bounding box center [539, 132] width 174 height 96
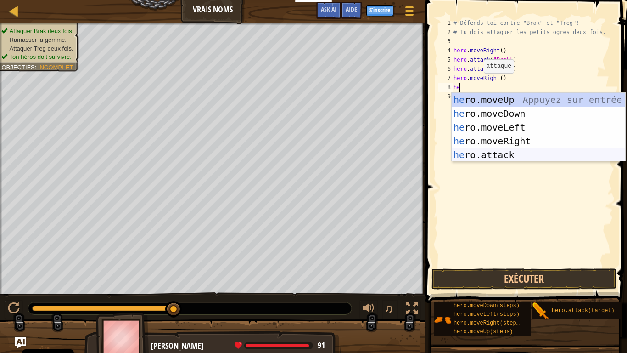
click at [489, 158] on div "he ro.moveUp Appuyez sur entrée he ro.moveDown Appuyez sur entrée he ro.moveLef…" at bounding box center [539, 141] width 174 height 96
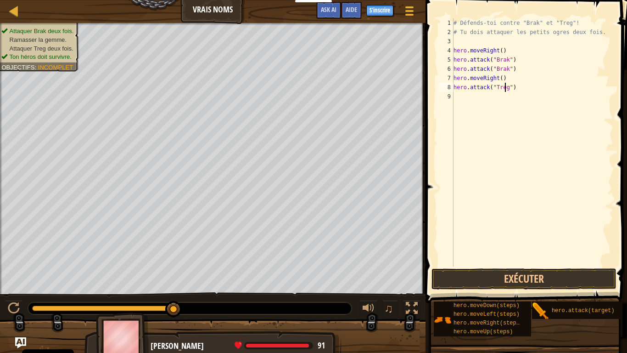
scroll to position [4, 4]
type textarea "hero.attack("Treg")"
click at [485, 275] on button "Exécuter" at bounding box center [524, 278] width 185 height 21
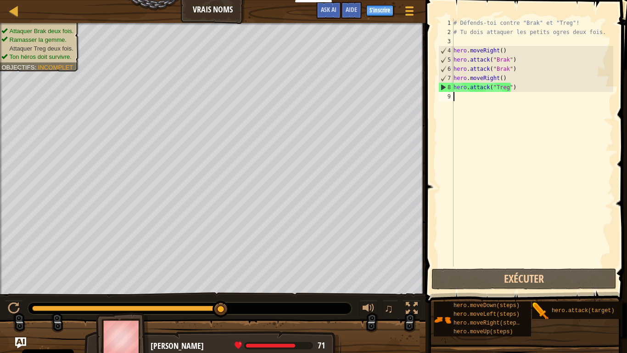
click at [465, 97] on div "# Défends-toi contre "Brak" et "Treg"! # Tu dois attaquer les petits ogres deux…" at bounding box center [533, 151] width 162 height 266
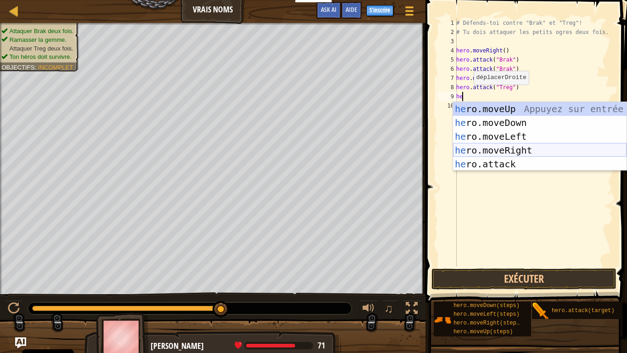
click at [494, 160] on div "he ro.moveUp Appuyez sur entrée he ro.moveDown Appuyez sur entrée he ro.moveLef…" at bounding box center [540, 150] width 174 height 96
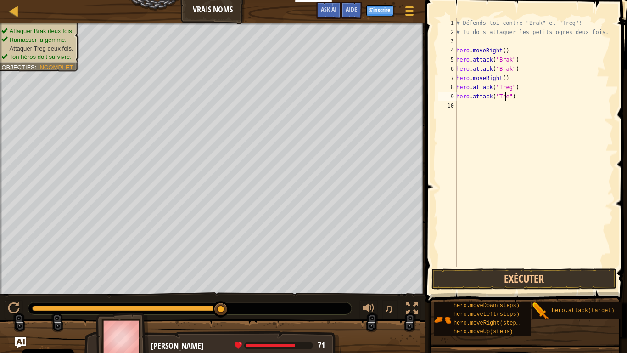
type textarea "hero.attack("Treg")"
click at [464, 272] on button "Exécuter" at bounding box center [524, 278] width 185 height 21
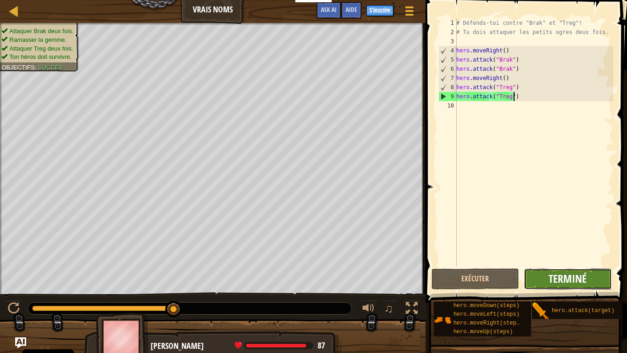
click at [560, 285] on span "Terminé" at bounding box center [568, 278] width 38 height 15
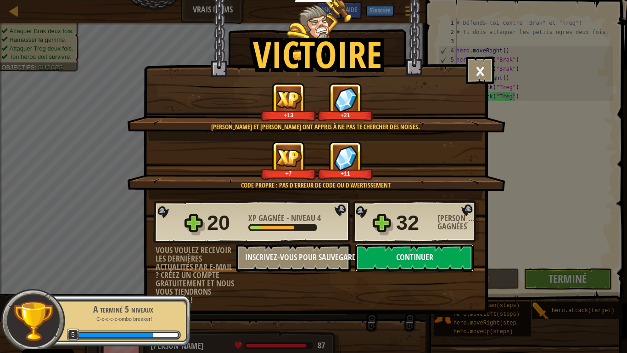
click at [413, 252] on button "Continuer" at bounding box center [414, 258] width 118 height 28
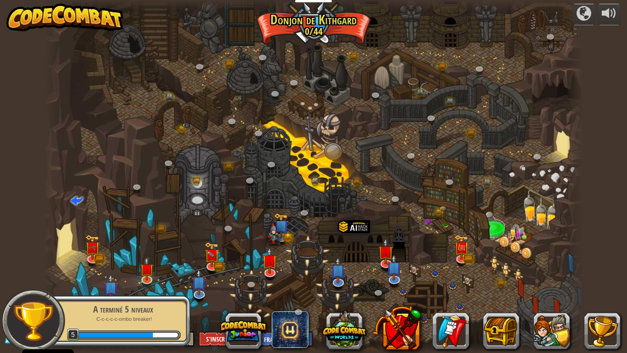
select select "fr"
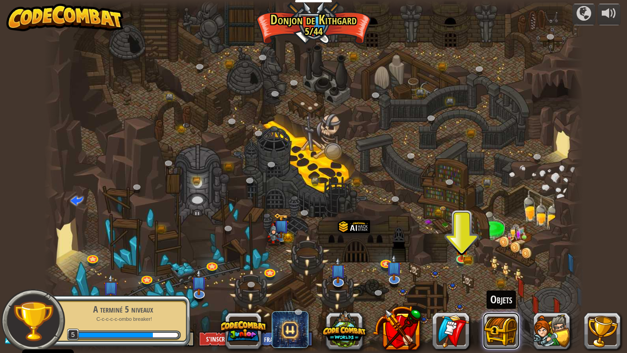
click at [499, 296] on button at bounding box center [501, 330] width 37 height 37
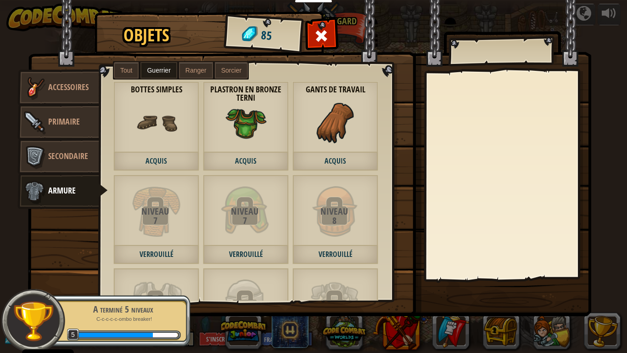
click at [192, 73] on span "Ranger" at bounding box center [195, 70] width 21 height 7
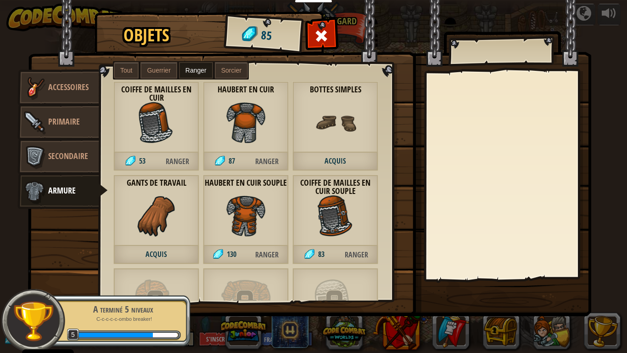
click at [124, 72] on span "Tout" at bounding box center [126, 70] width 12 height 7
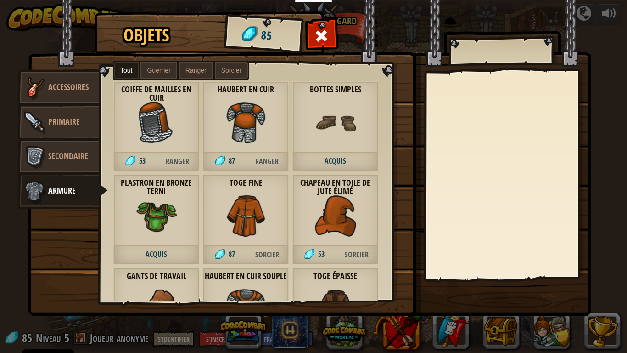
click at [174, 134] on img at bounding box center [156, 122] width 41 height 41
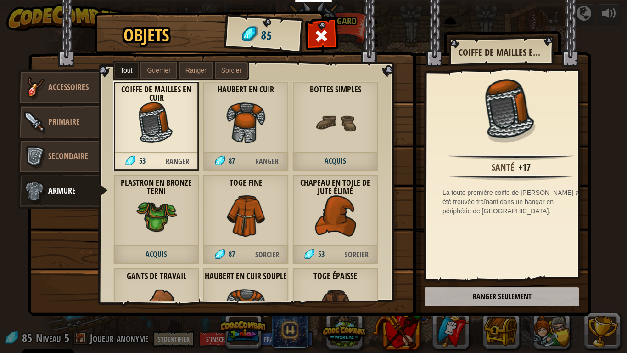
click at [153, 67] on label "Guerrier" at bounding box center [158, 70] width 36 height 17
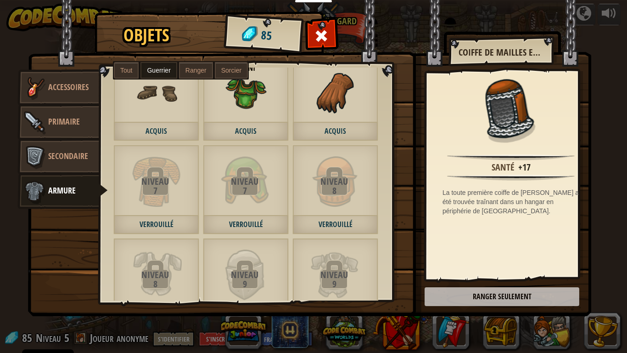
scroll to position [46, 0]
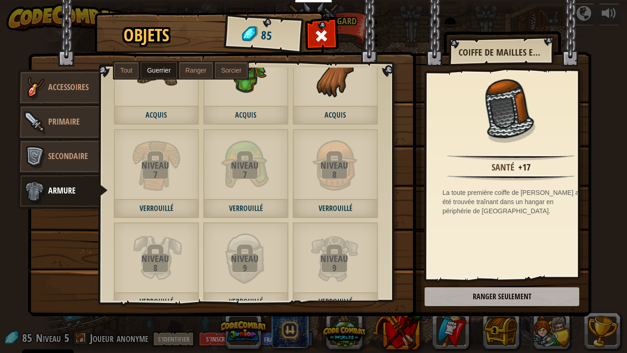
click at [169, 164] on div "Niveau" at bounding box center [155, 165] width 84 height 9
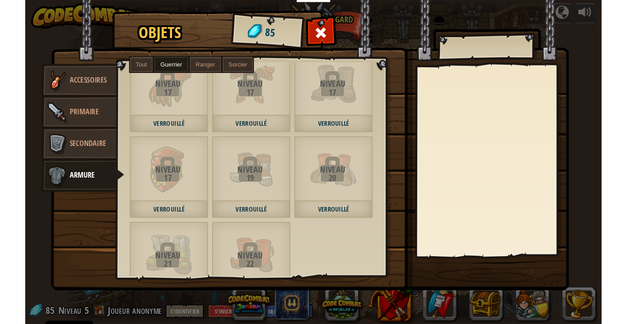
scroll to position [816, 0]
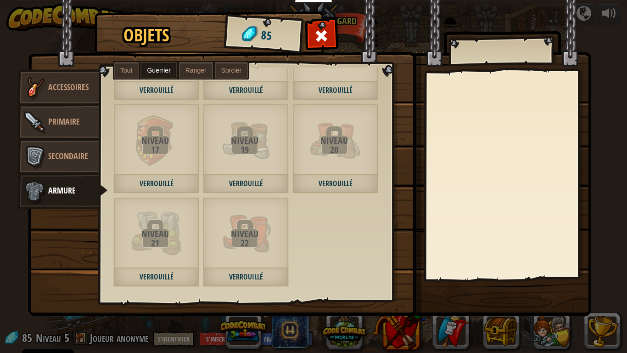
drag, startPoint x: 317, startPoint y: 44, endPoint x: 311, endPoint y: 48, distance: 7.2
click at [314, 47] on div at bounding box center [321, 38] width 29 height 29
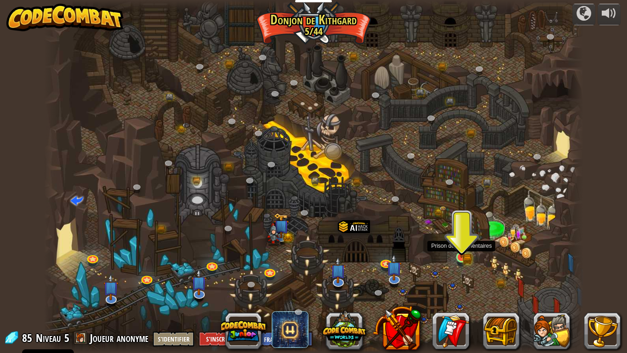
click at [463, 256] on img at bounding box center [462, 243] width 14 height 30
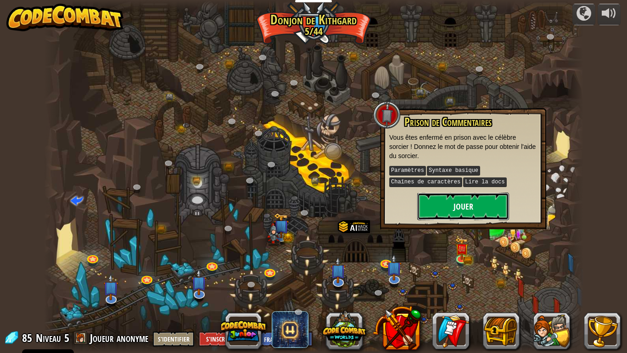
click at [458, 212] on button "Jouer" at bounding box center [463, 206] width 92 height 28
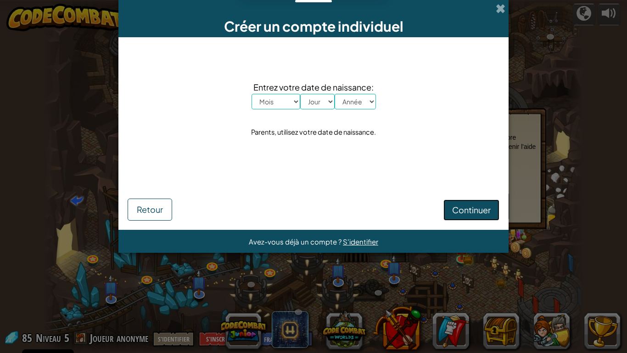
click at [455, 207] on span "Continuer" at bounding box center [471, 209] width 39 height 11
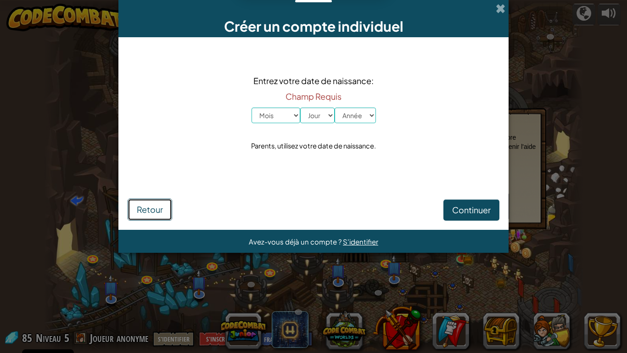
click at [147, 206] on span "Retour" at bounding box center [150, 209] width 26 height 11
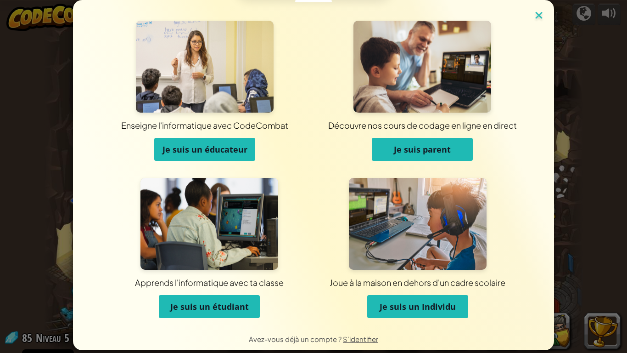
click at [533, 12] on img at bounding box center [539, 16] width 12 height 14
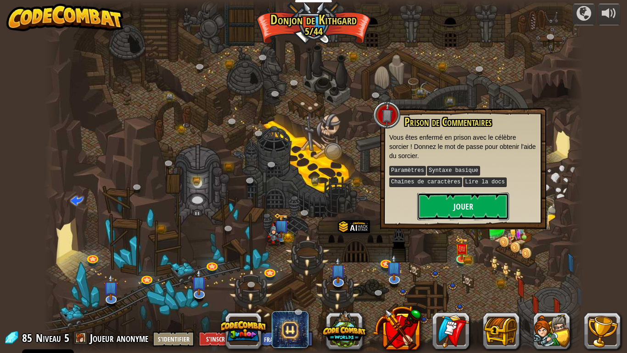
click at [465, 193] on button "Jouer" at bounding box center [463, 206] width 92 height 28
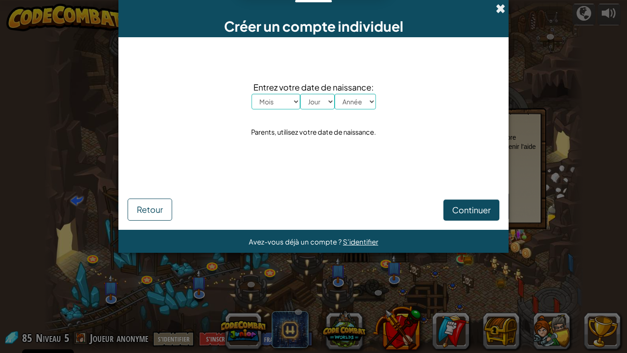
click at [501, 10] on span at bounding box center [501, 9] width 10 height 10
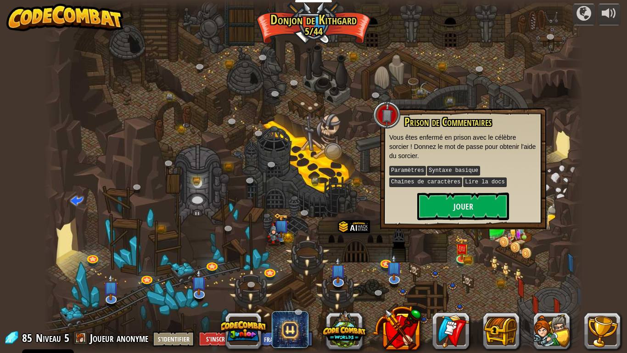
drag, startPoint x: 580, startPoint y: 175, endPoint x: 583, endPoint y: 181, distance: 7.4
click at [583, 181] on div "powered by Canyon Tortueux (Verrouillé) Défi : collecte le plus d'or possible e…" at bounding box center [313, 176] width 627 height 353
click at [360, 129] on div at bounding box center [313, 176] width 539 height 353
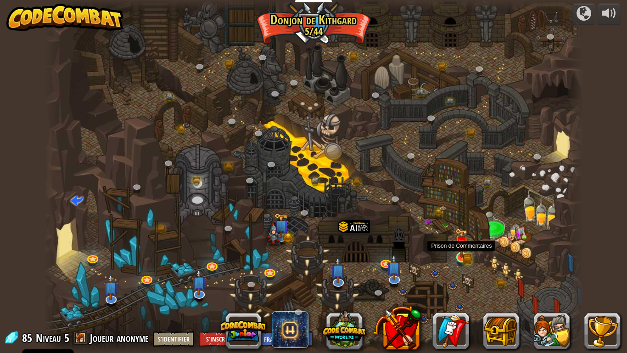
click at [455, 255] on img at bounding box center [462, 243] width 14 height 30
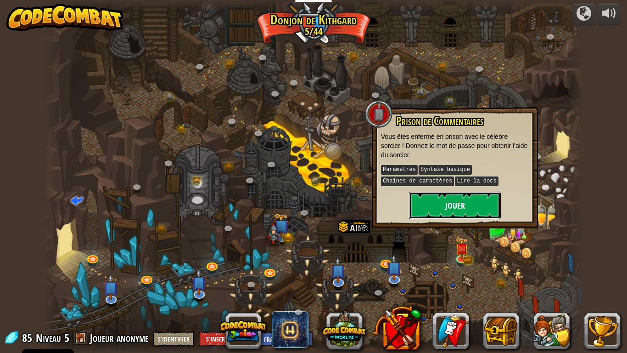
click at [469, 205] on button "Jouer" at bounding box center [455, 205] width 92 height 28
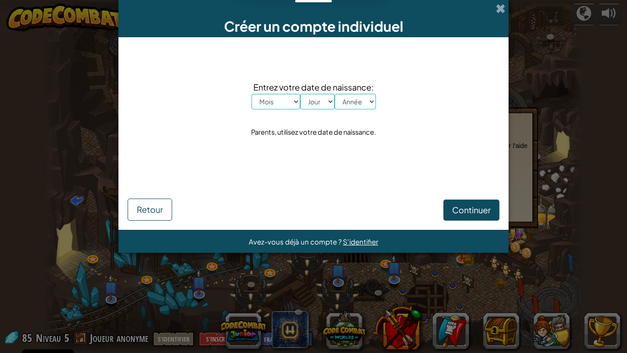
drag, startPoint x: 297, startPoint y: 91, endPoint x: 288, endPoint y: 103, distance: 14.5
click at [295, 96] on div "Entrez votre date de naissance: [PERSON_NAME] Mars Avril Mai Juin Juillet Août …" at bounding box center [314, 94] width 124 height 29
click at [292, 101] on select "Mois [PERSON_NAME] Mars Avril Mai Juin Juillet Août Septembre Octobre Novembre …" at bounding box center [276, 102] width 49 height 16
select select "8"
click at [252, 94] on select "Mois [PERSON_NAME] Mars Avril Mai Juin Juillet Août Septembre Octobre Novembre …" at bounding box center [276, 102] width 49 height 16
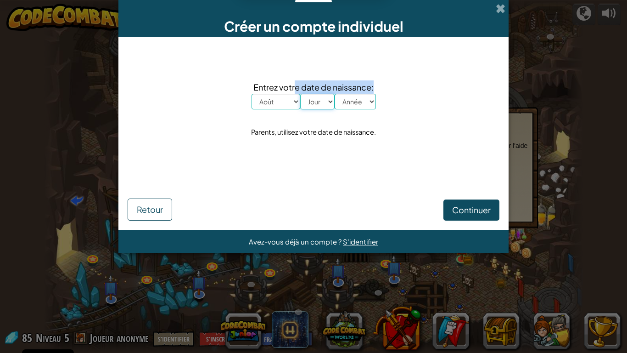
click at [327, 102] on select "Jour 1 2 3 4 5 6 7 8 9 10 11 12 13 14 15 16 17 18 19 20 21 22 23 24 25 26 27 28…" at bounding box center [317, 102] width 34 height 16
select select "24"
click at [300, 94] on select "Jour 1 2 3 4 5 6 7 8 9 10 11 12 13 14 15 16 17 18 19 20 21 22 23 24 25 26 27 28…" at bounding box center [317, 102] width 34 height 16
click at [368, 99] on select "Année 2025 2024 2023 2022 2021 2020 2019 2018 2017 2016 2015 2014 2013 2012 201…" at bounding box center [355, 102] width 41 height 16
select select "2000"
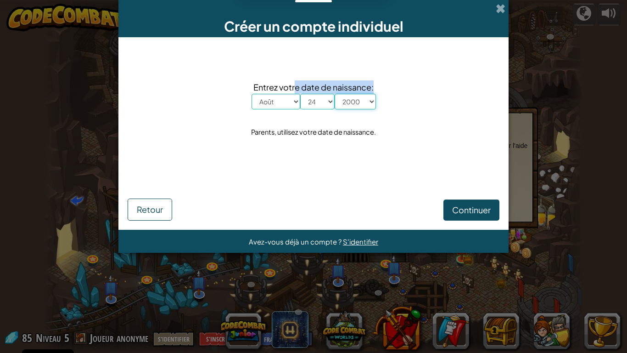
click at [335, 94] on select "Année 2025 2024 2023 2022 2021 2020 2019 2018 2017 2016 2015 2014 2013 2012 201…" at bounding box center [355, 102] width 41 height 16
click at [454, 204] on span "Continuer" at bounding box center [471, 209] width 39 height 11
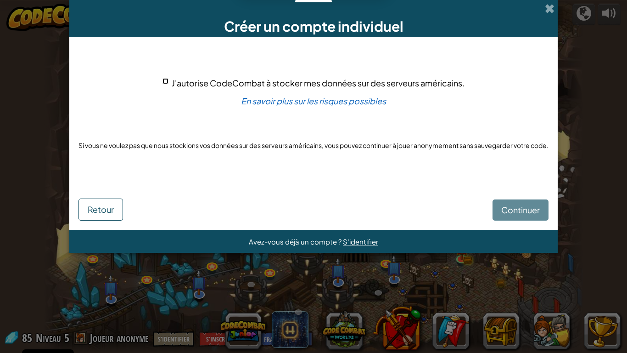
click at [164, 80] on input "J'autorise CodeCombat à stocker mes données sur des serveurs américains." at bounding box center [166, 81] width 6 height 6
checkbox input "true"
click at [504, 205] on span "Continuer" at bounding box center [520, 209] width 39 height 11
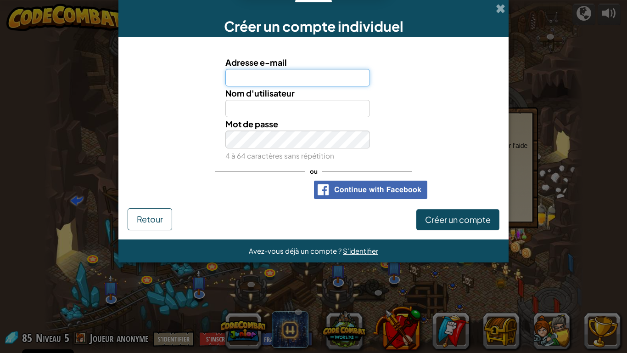
drag, startPoint x: 301, startPoint y: 81, endPoint x: 295, endPoint y: 84, distance: 6.0
click at [298, 82] on input "Adresse e-mail" at bounding box center [297, 77] width 145 height 17
type input "[PERSON_NAME][EMAIL_ADDRESS][DOMAIN_NAME]"
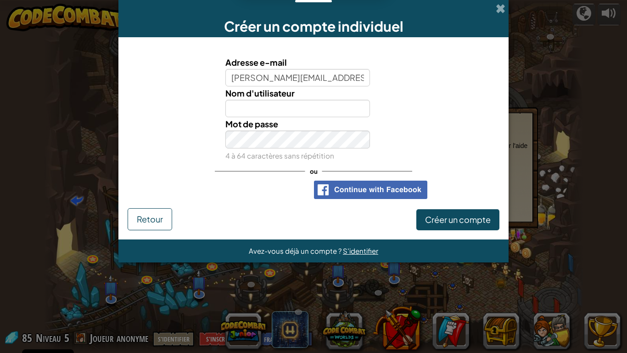
click at [322, 93] on div "Nom d'utilisateur" at bounding box center [298, 101] width 159 height 31
click at [309, 110] on input "Nom d'utilisateur" at bounding box center [297, 108] width 145 height 17
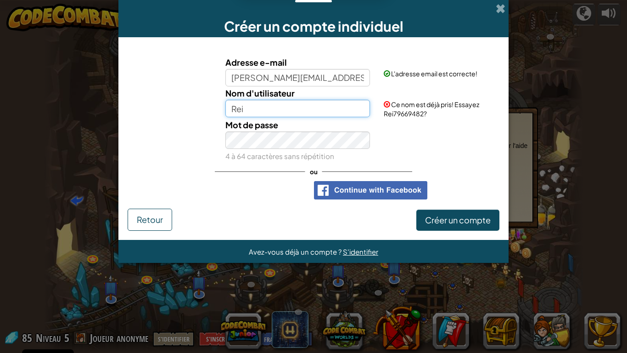
click at [327, 109] on input "Rei" at bounding box center [297, 108] width 145 height 17
type input "R"
click at [292, 114] on input "ShutDown" at bounding box center [297, 108] width 145 height 17
click at [229, 107] on input "ShutDown_" at bounding box center [297, 108] width 145 height 17
type input "_ShutDown_"
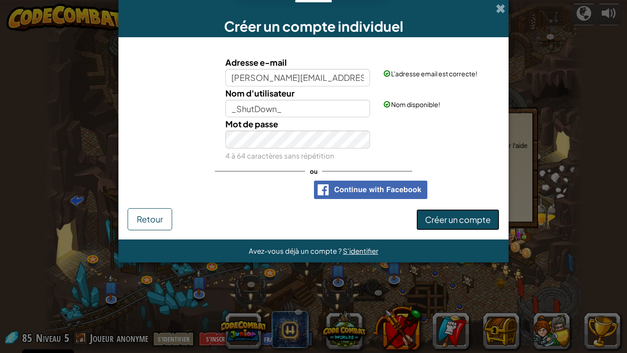
click at [464, 224] on span "Créer un compte" at bounding box center [458, 219] width 66 height 11
